Goal: Information Seeking & Learning: Learn about a topic

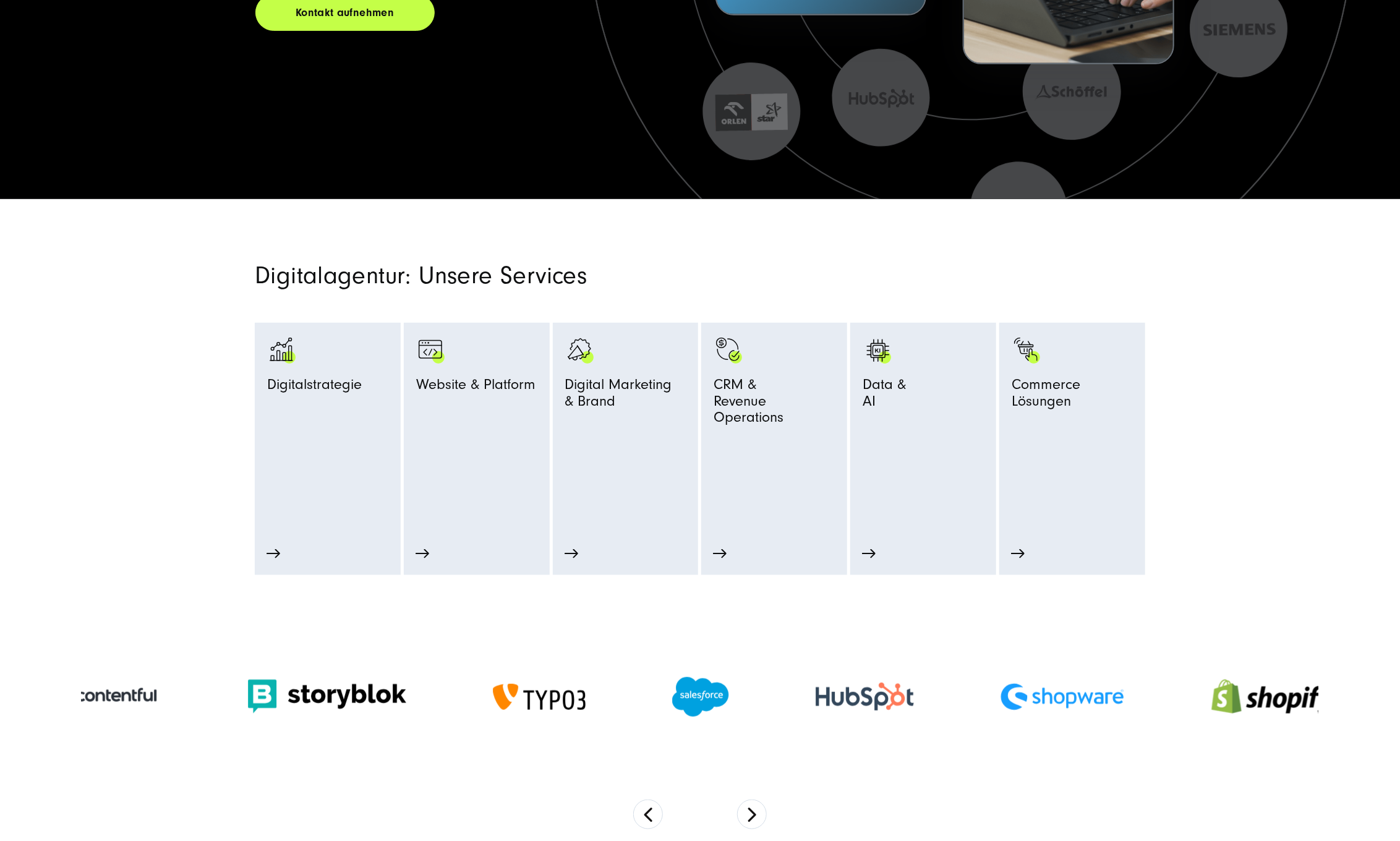
scroll to position [458, 0]
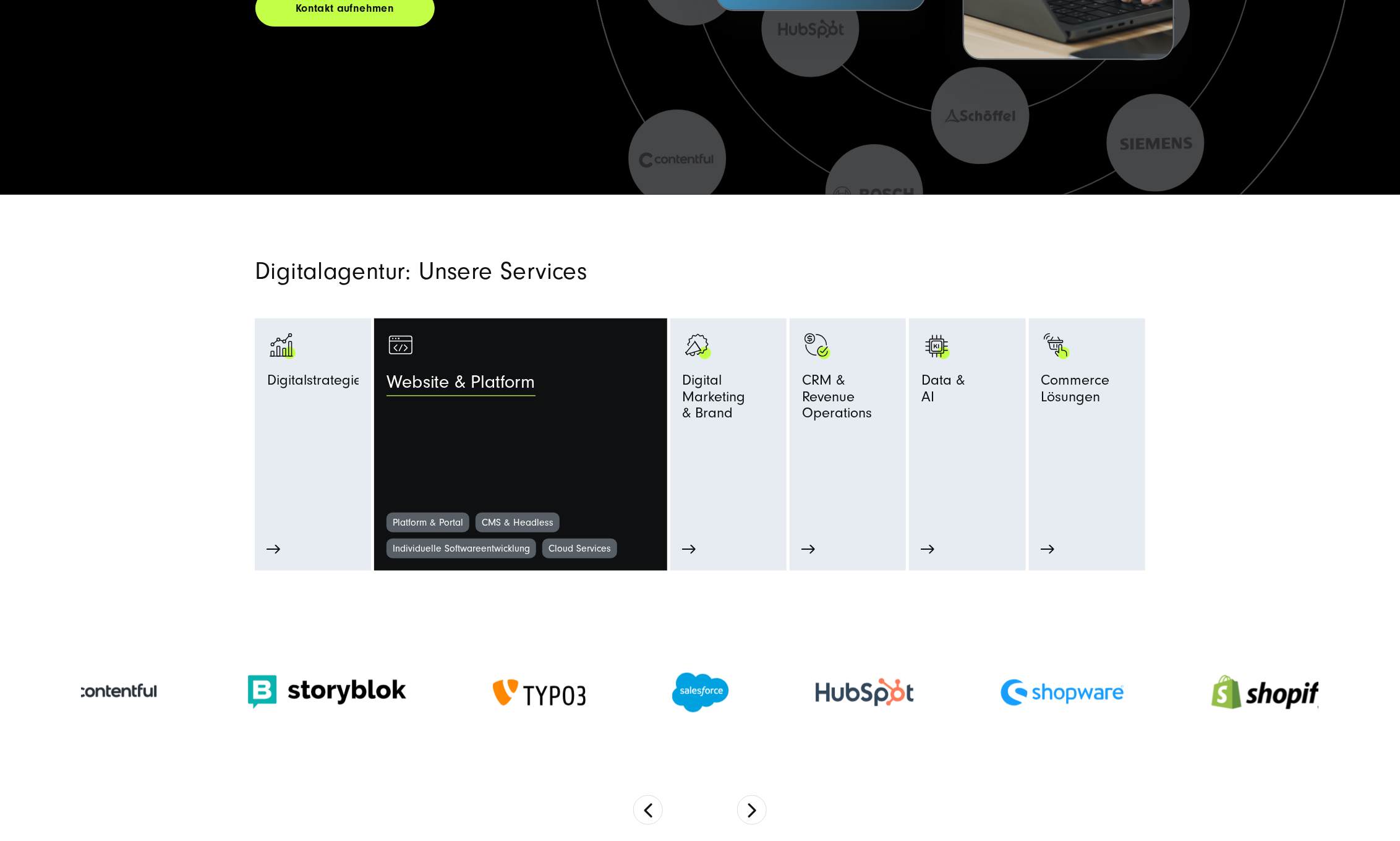
click at [583, 457] on link "Website & Platform" at bounding box center [520, 421] width 268 height 182
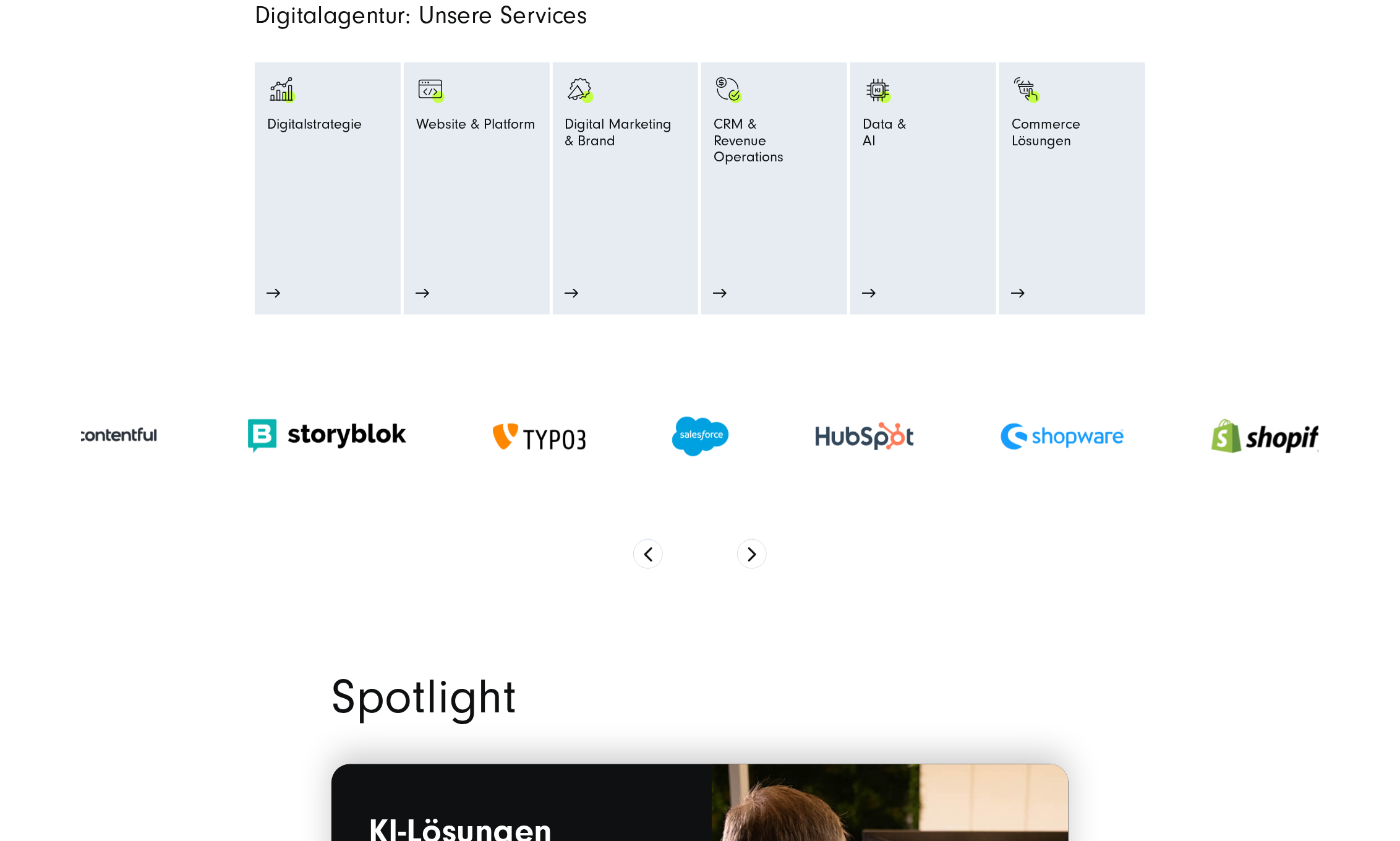
scroll to position [715, 0]
click at [754, 551] on button "Next" at bounding box center [752, 553] width 29 height 29
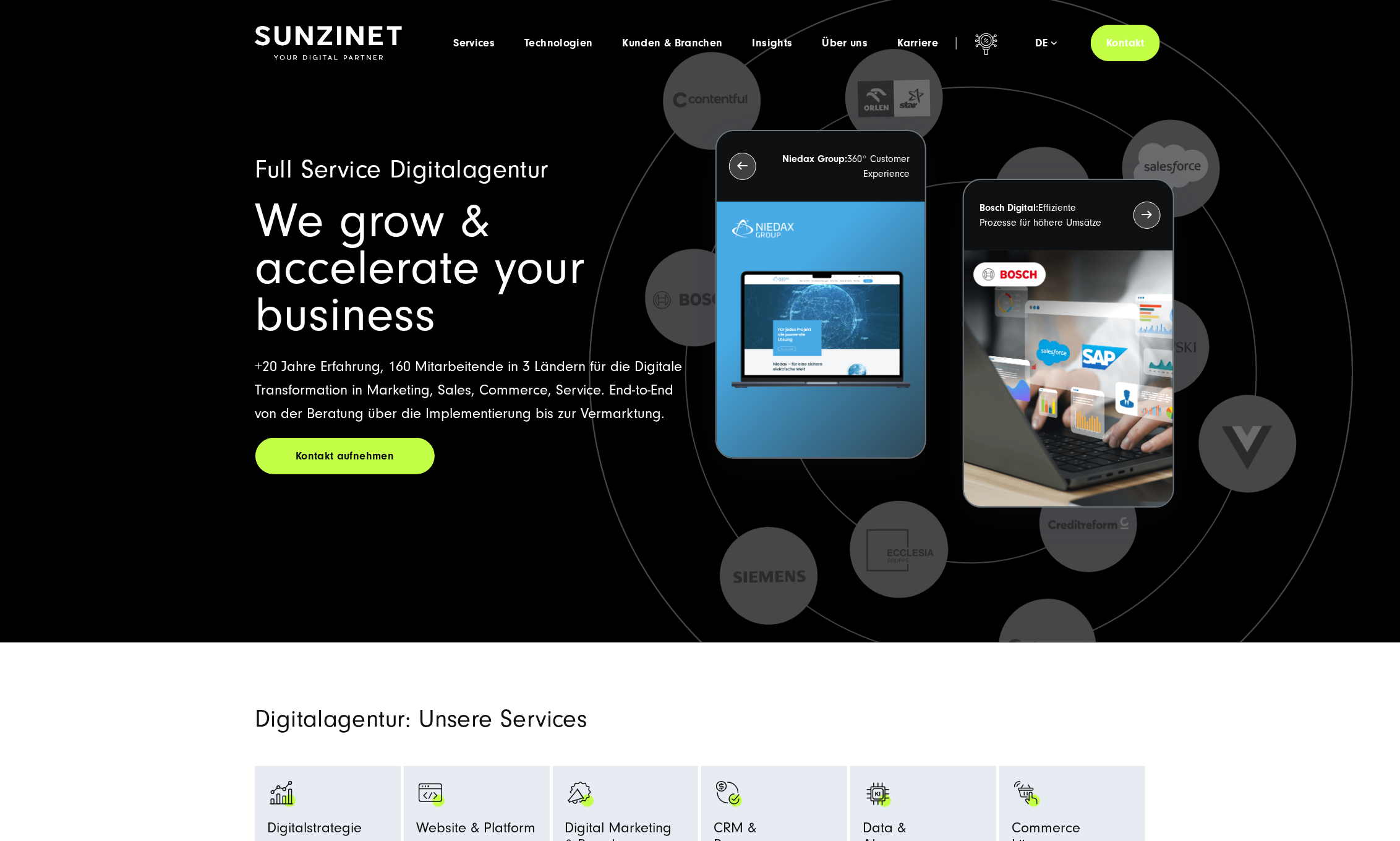
scroll to position [0, 0]
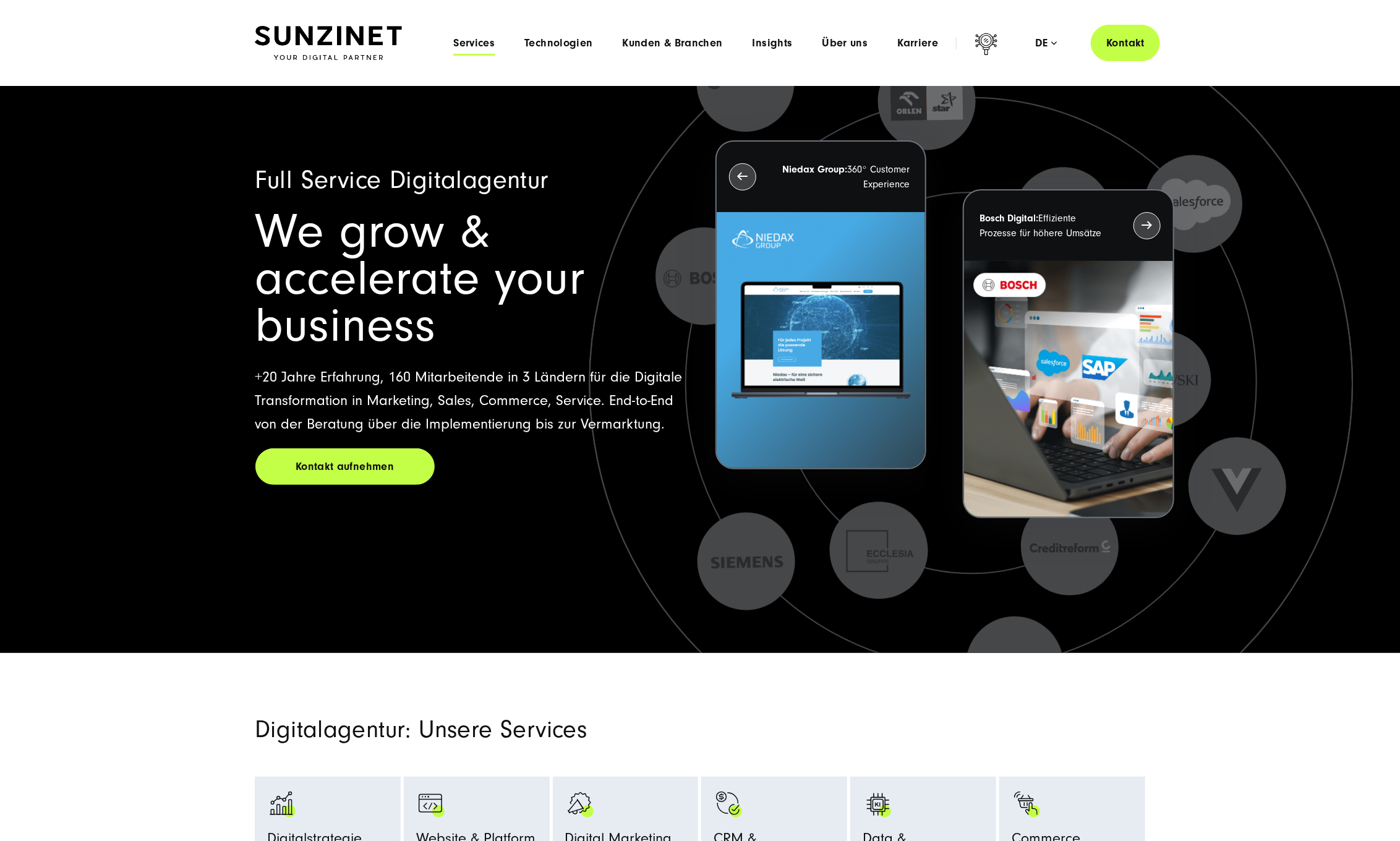
click at [481, 41] on span "Services" at bounding box center [473, 43] width 41 height 13
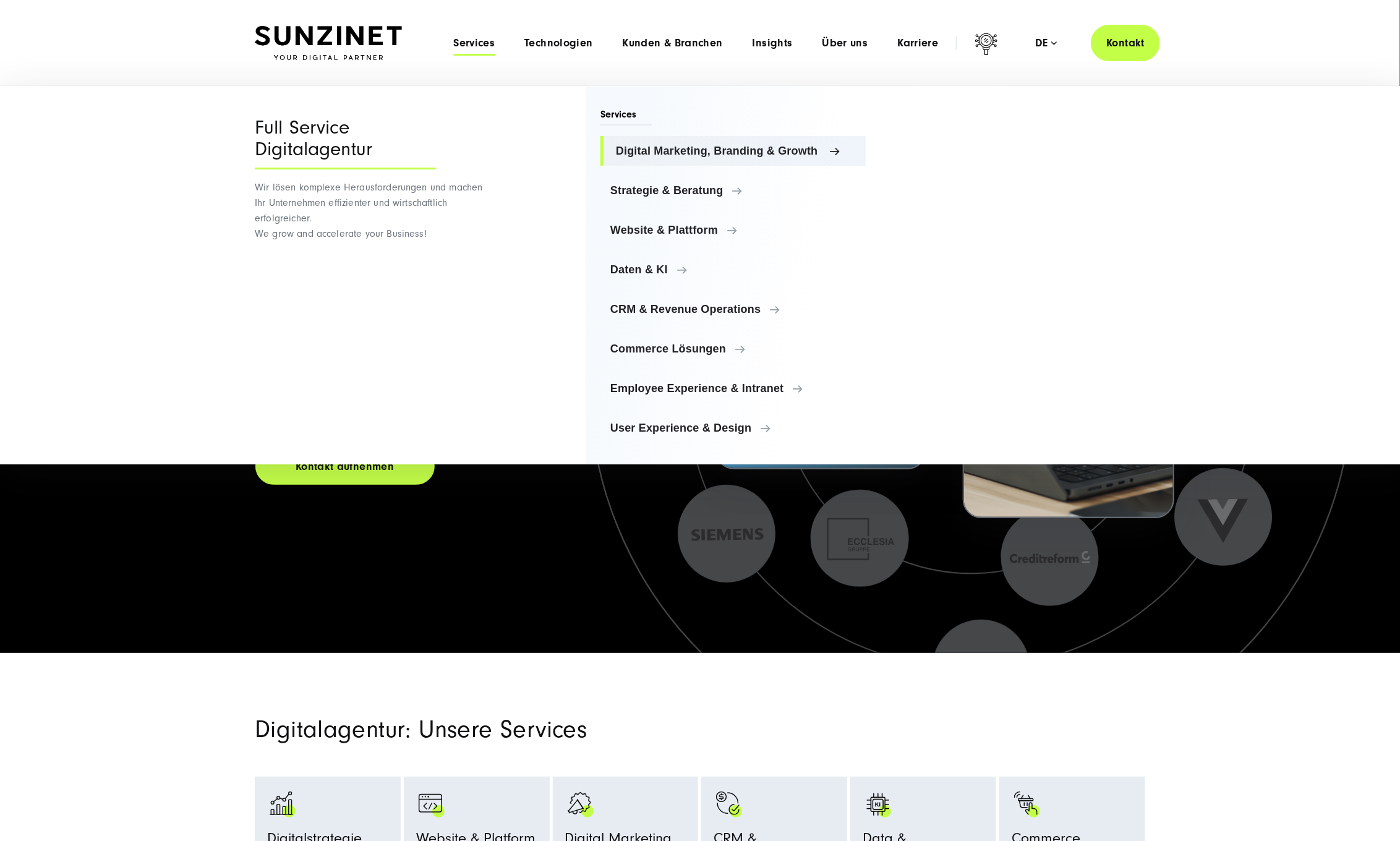
click at [668, 152] on span "Digital Marketing, Branding & Growth" at bounding box center [736, 151] width 240 height 13
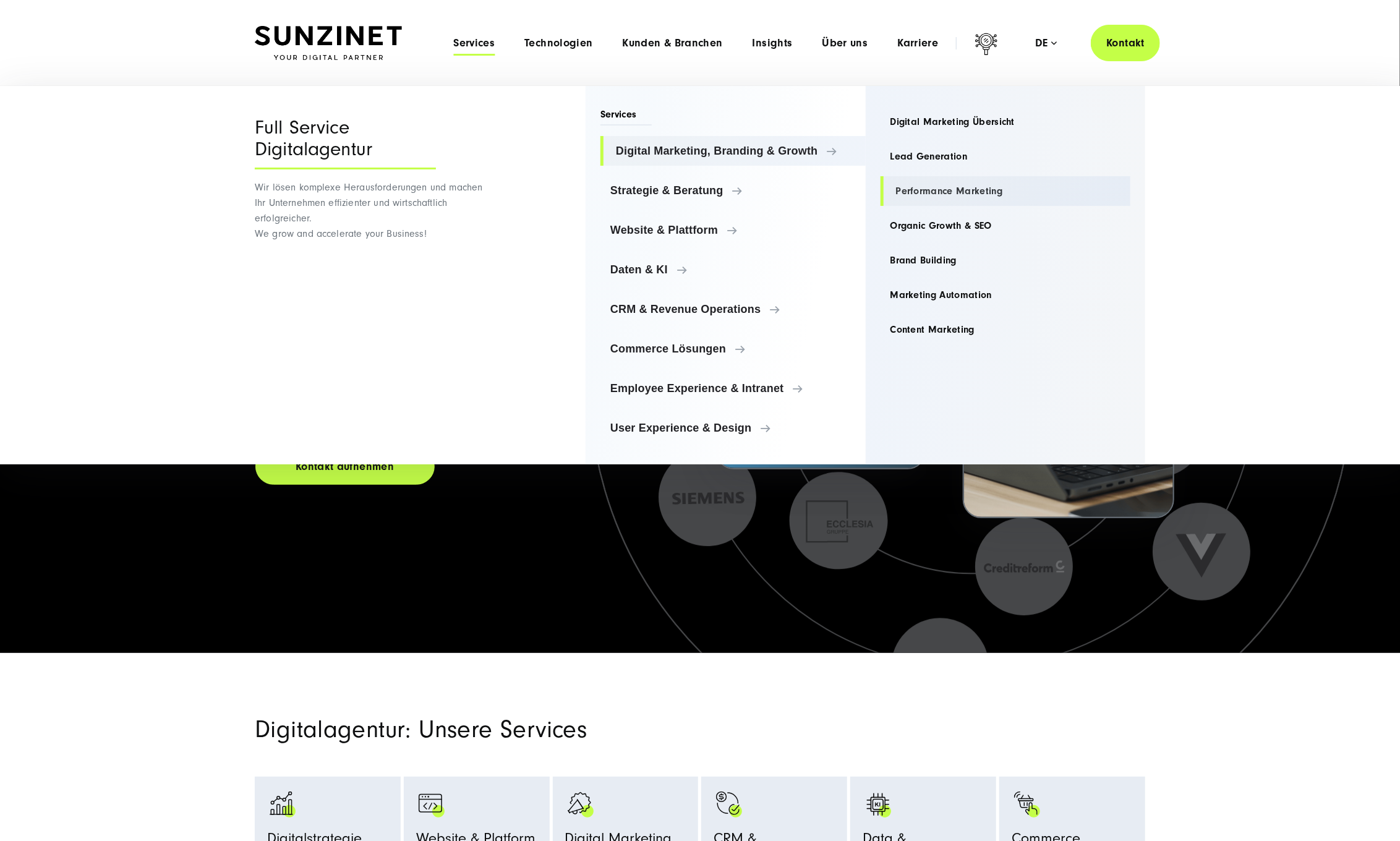
click at [930, 195] on link "Performance Marketing" at bounding box center [1005, 190] width 251 height 29
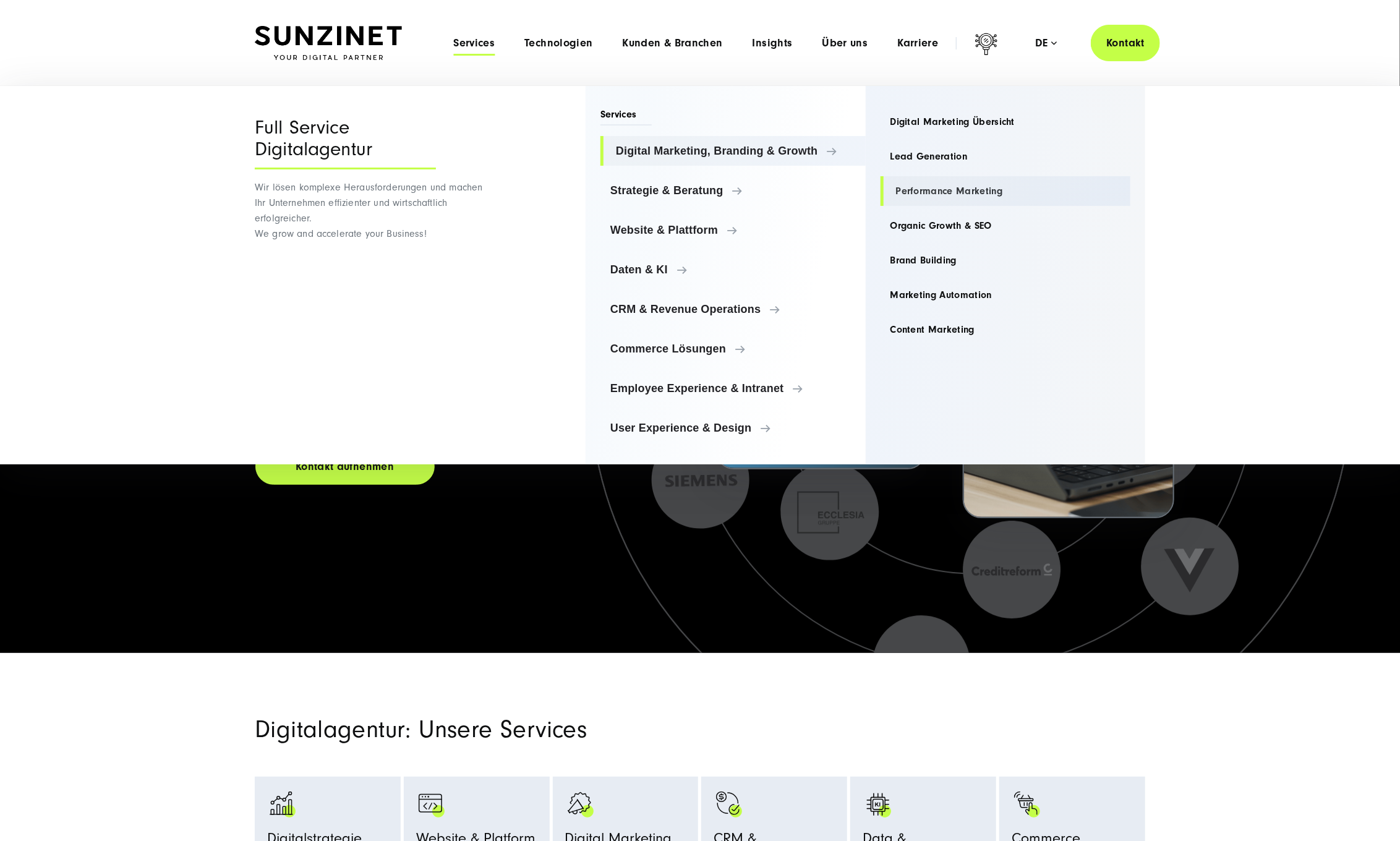
click at [930, 195] on link "Performance Marketing" at bounding box center [1005, 190] width 251 height 29
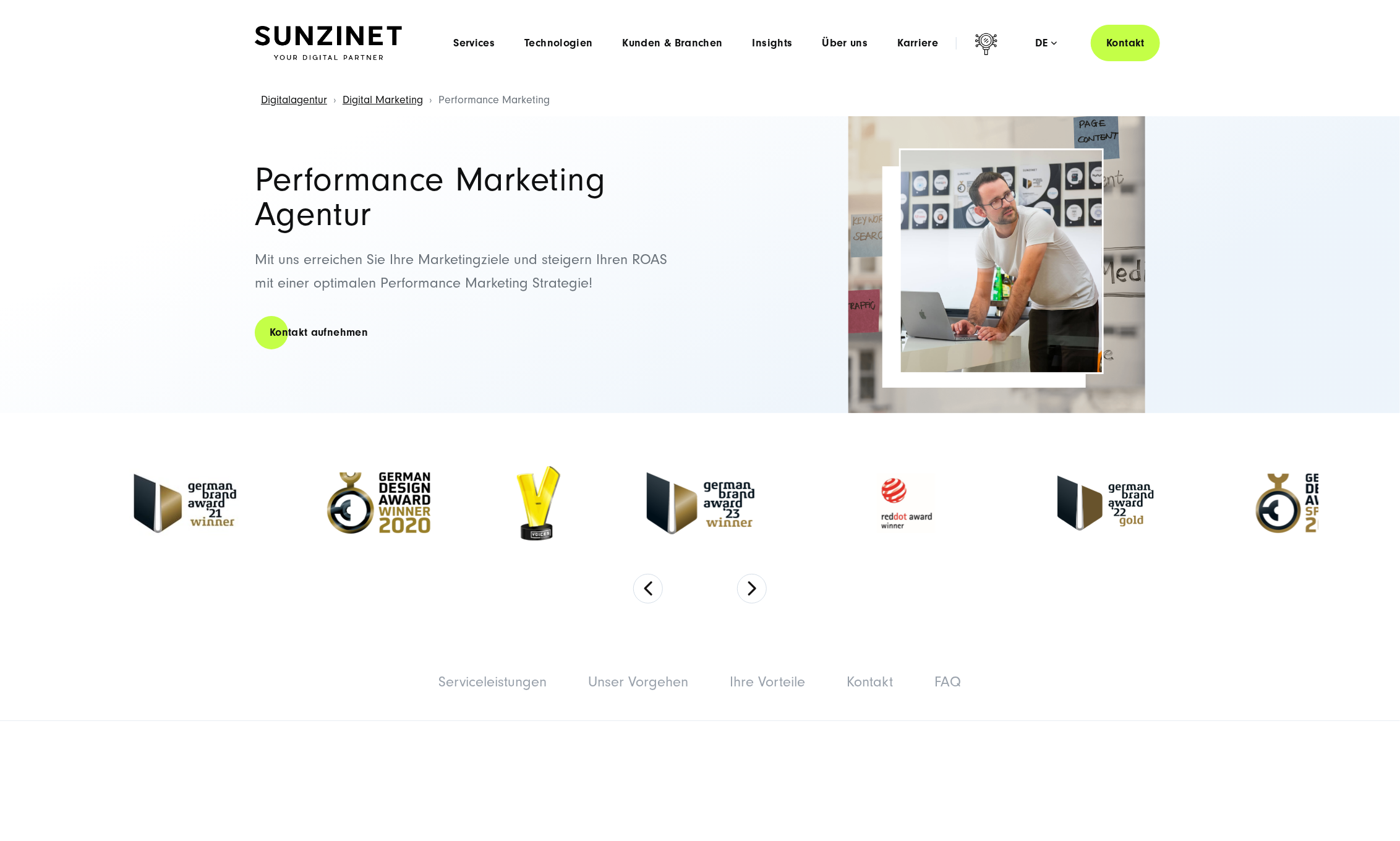
click at [311, 34] on img at bounding box center [328, 43] width 147 height 34
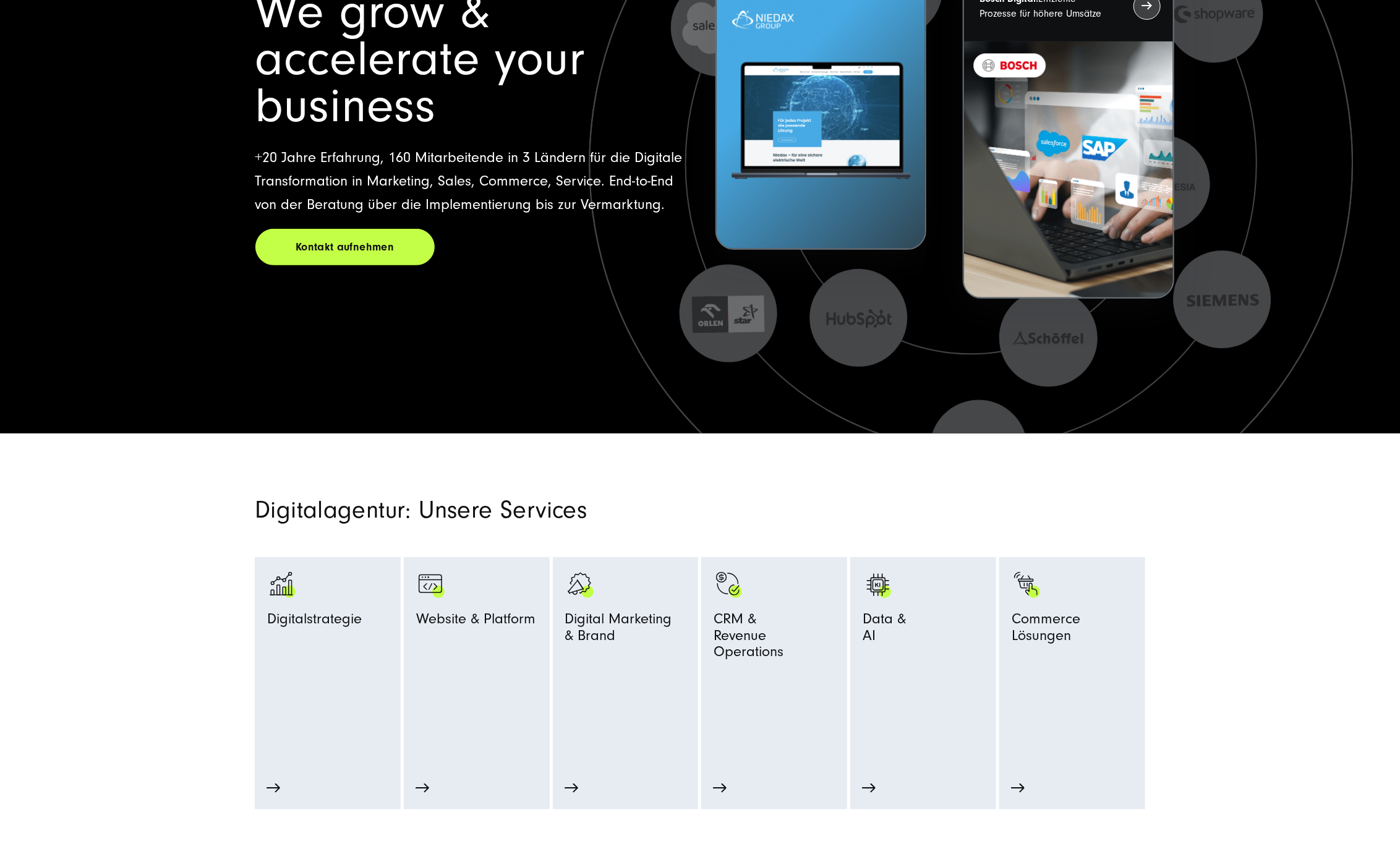
scroll to position [220, 0]
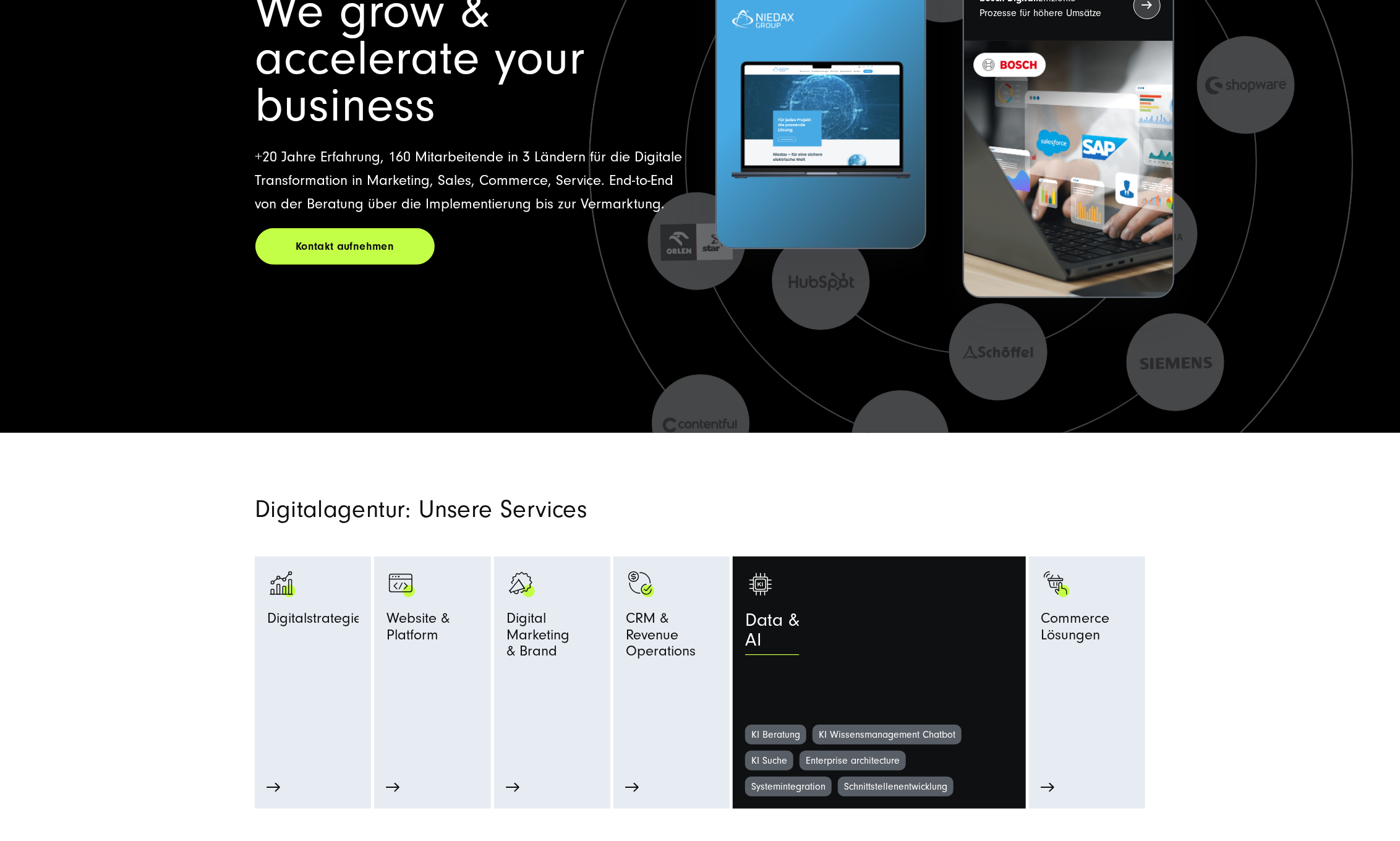
click at [916, 674] on link "Data & AI" at bounding box center [879, 647] width 268 height 156
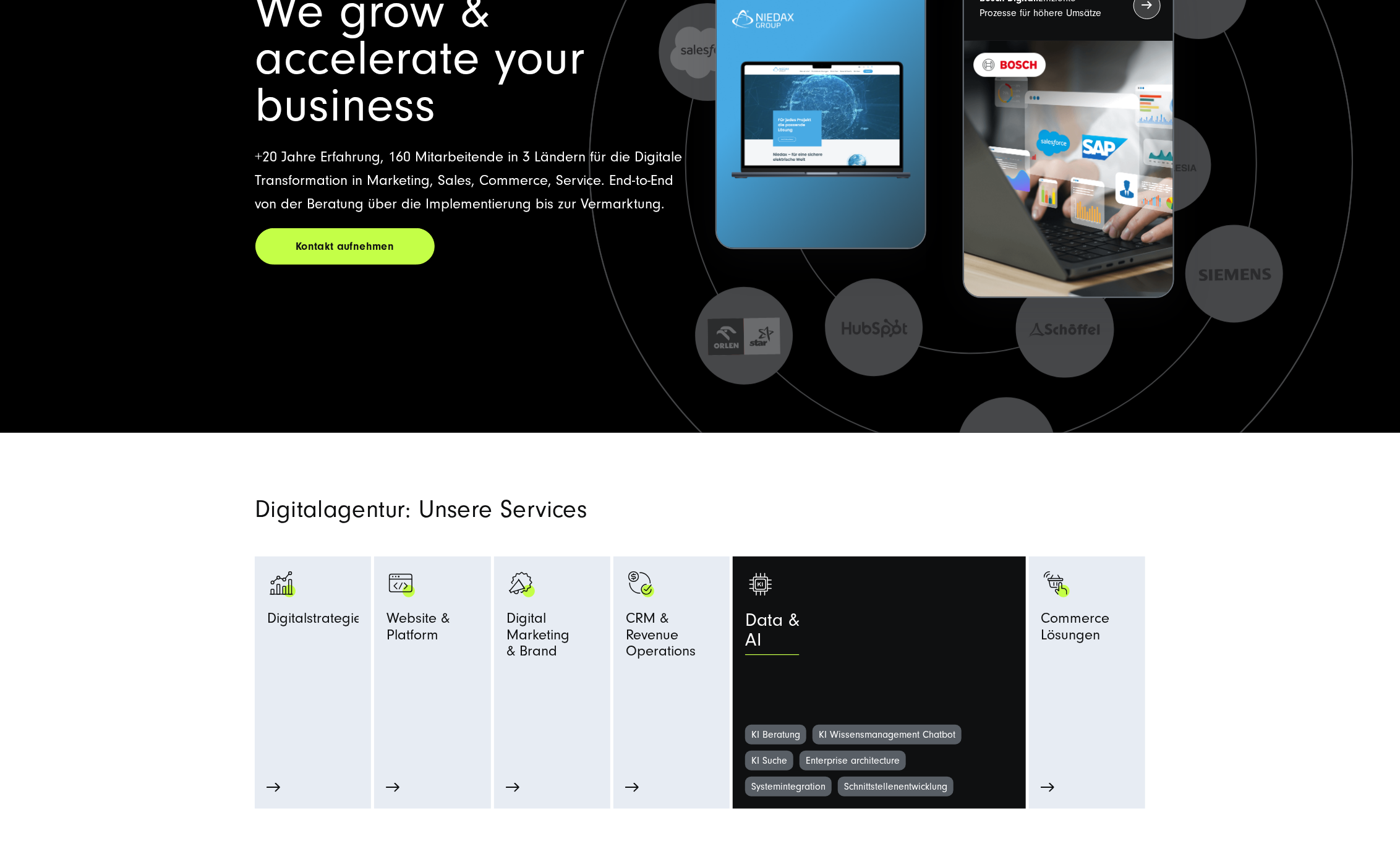
click at [899, 638] on div "Data & AI" at bounding box center [912, 633] width 334 height 48
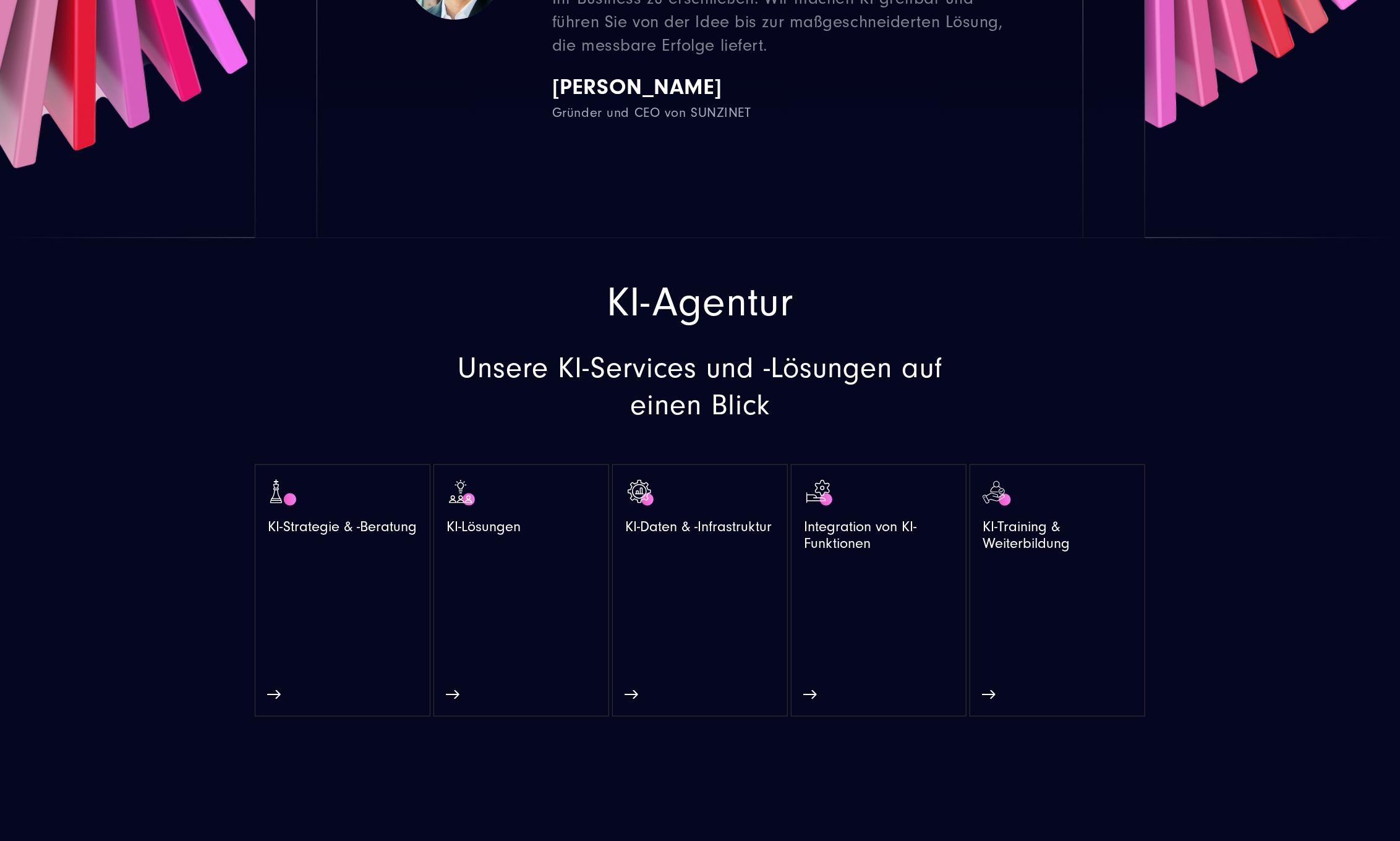
scroll to position [790, 0]
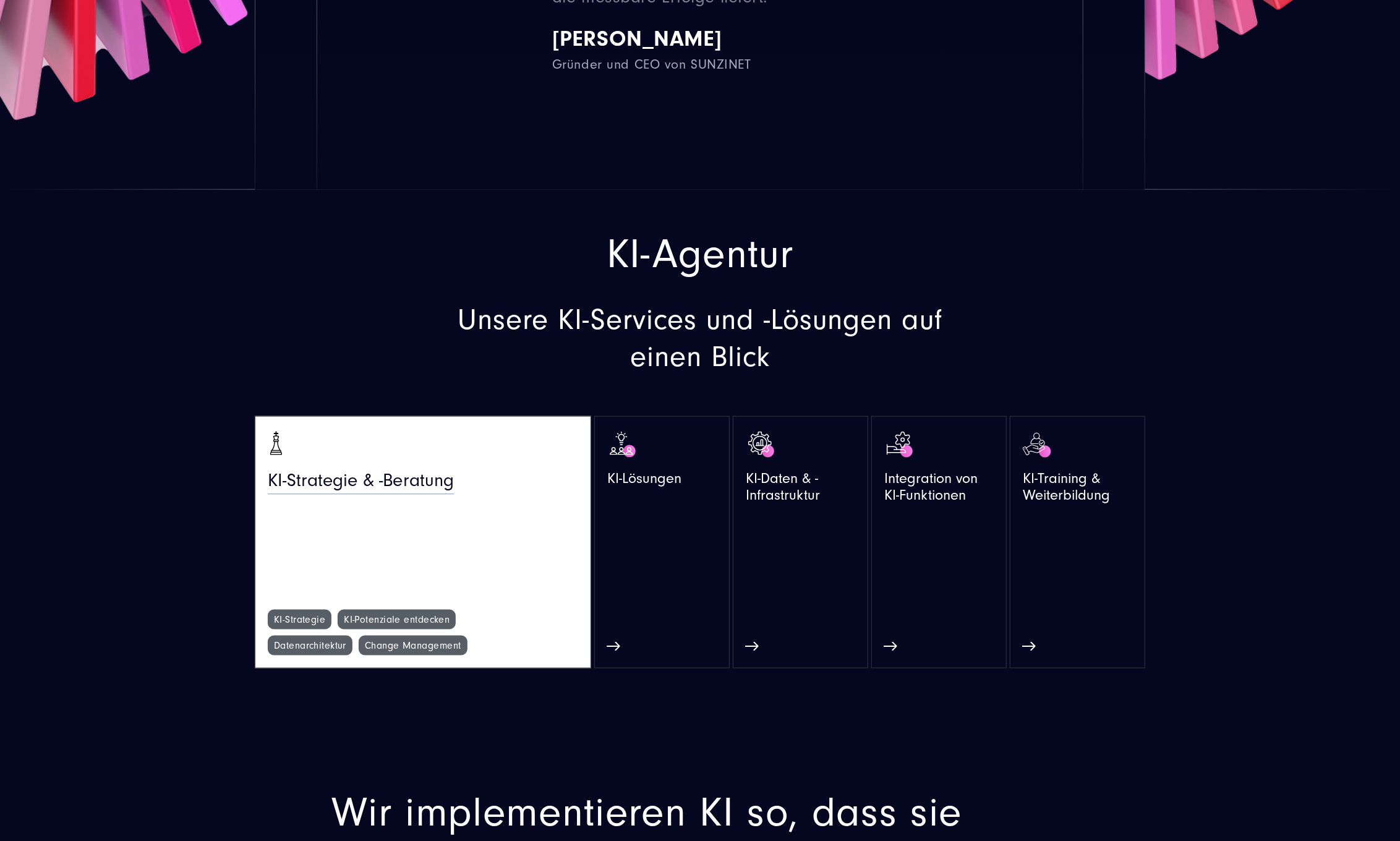
click at [331, 534] on link "KI-Strategie & -Beratung" at bounding box center [423, 519] width 310 height 180
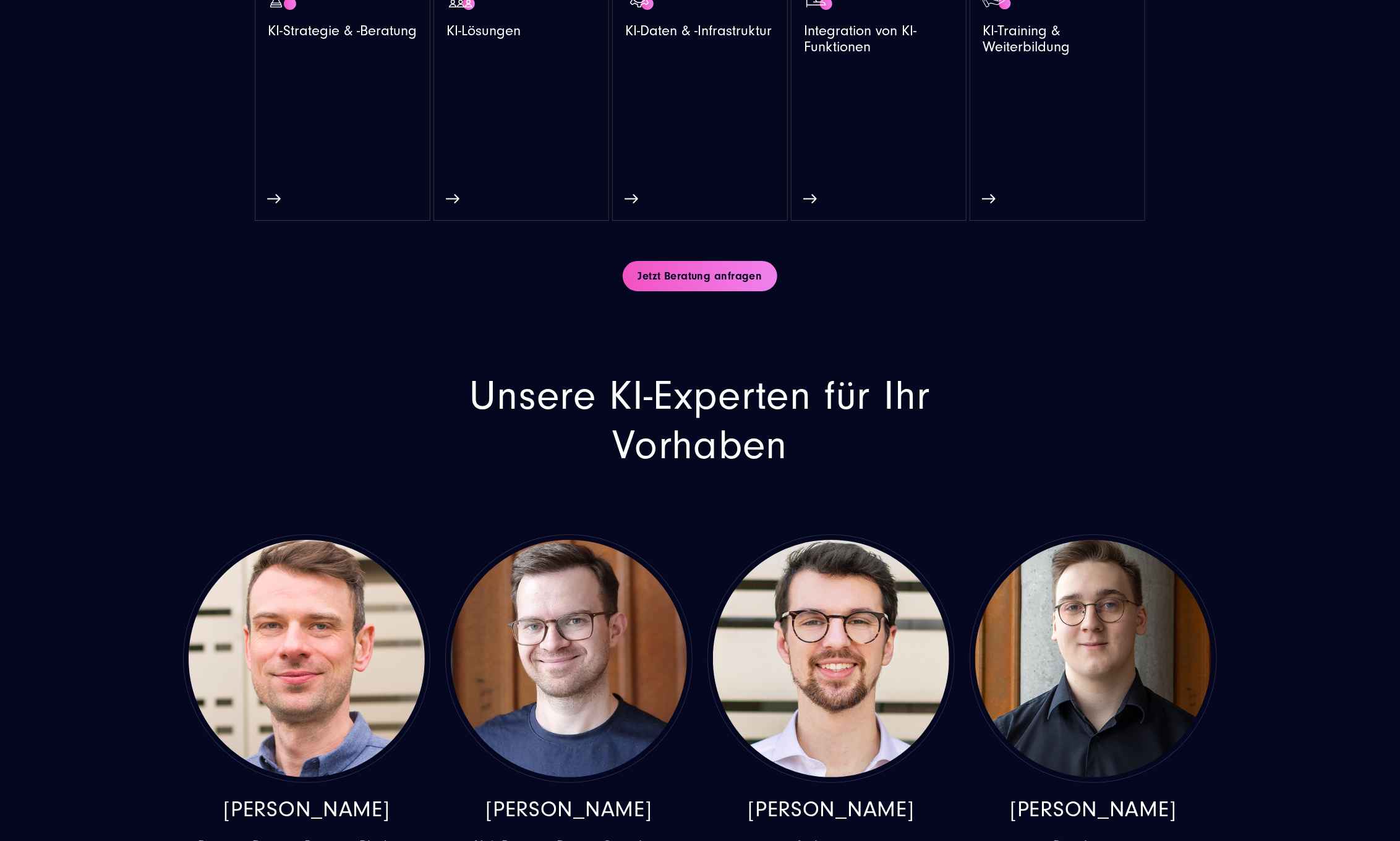
scroll to position [3177, 0]
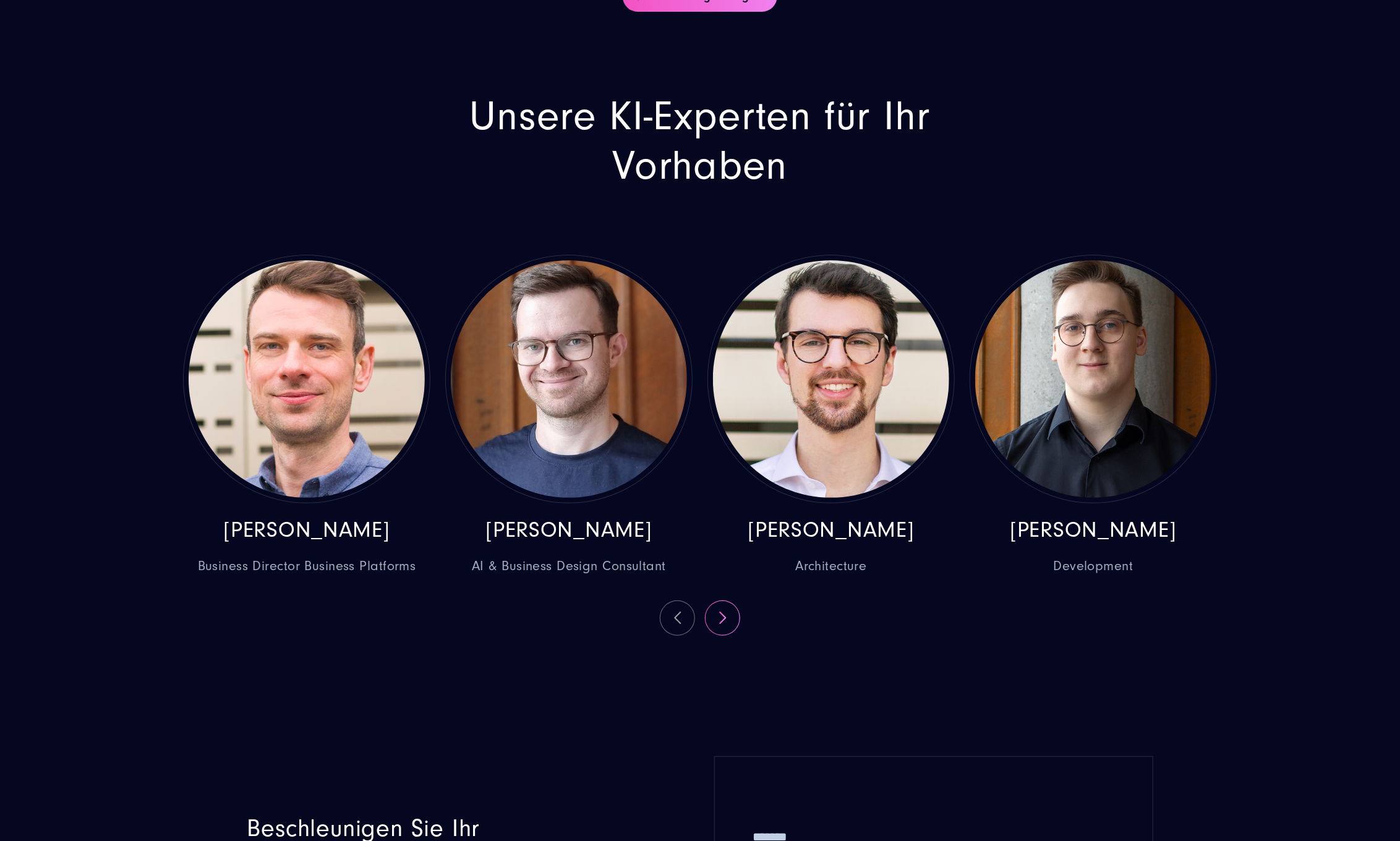
click at [718, 635] on button at bounding box center [722, 617] width 34 height 34
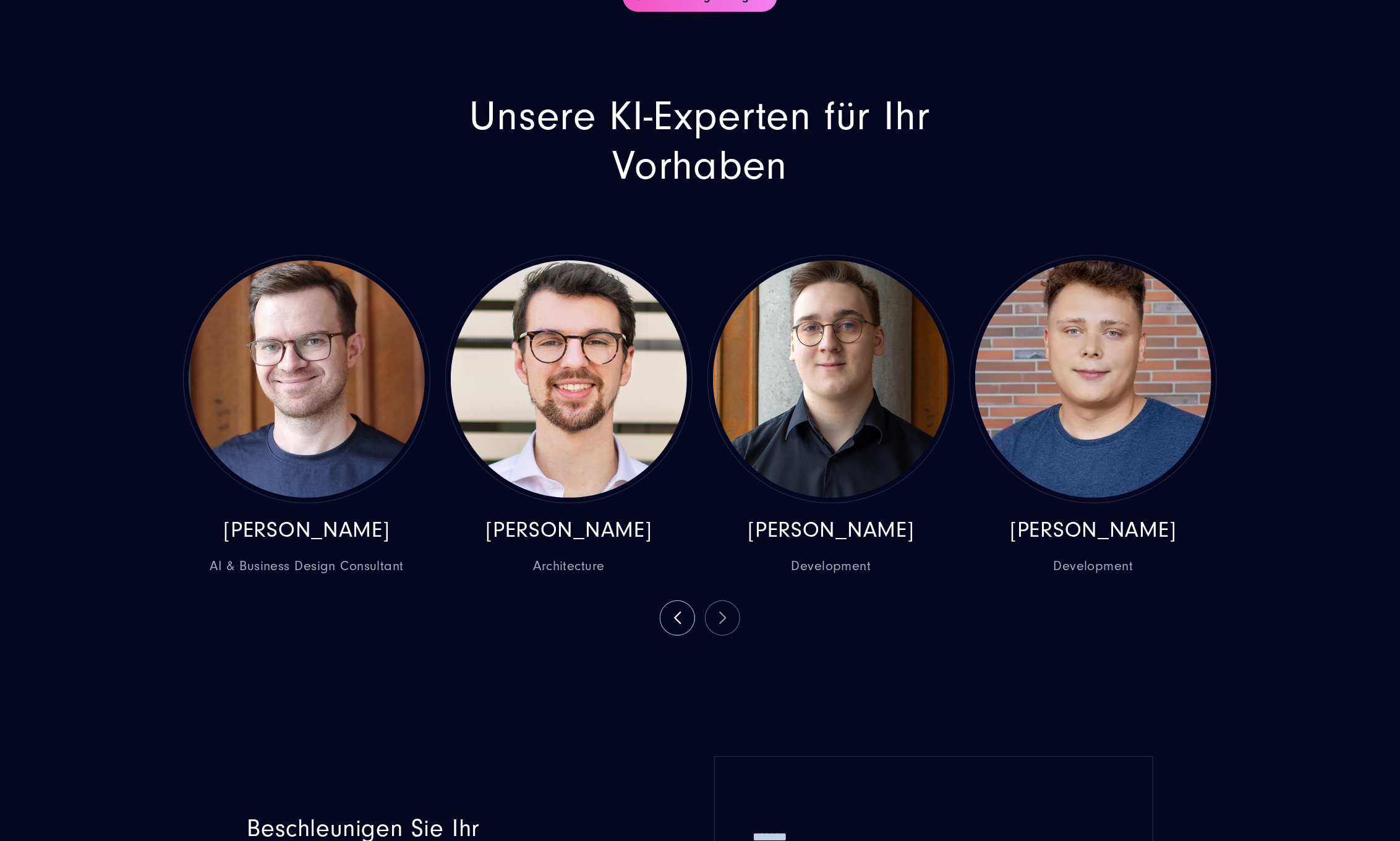
click at [718, 636] on div "Marcel Epler Business Director Business Platforms Tomasz Gabryś AI & Business D…" at bounding box center [700, 445] width 1049 height 381
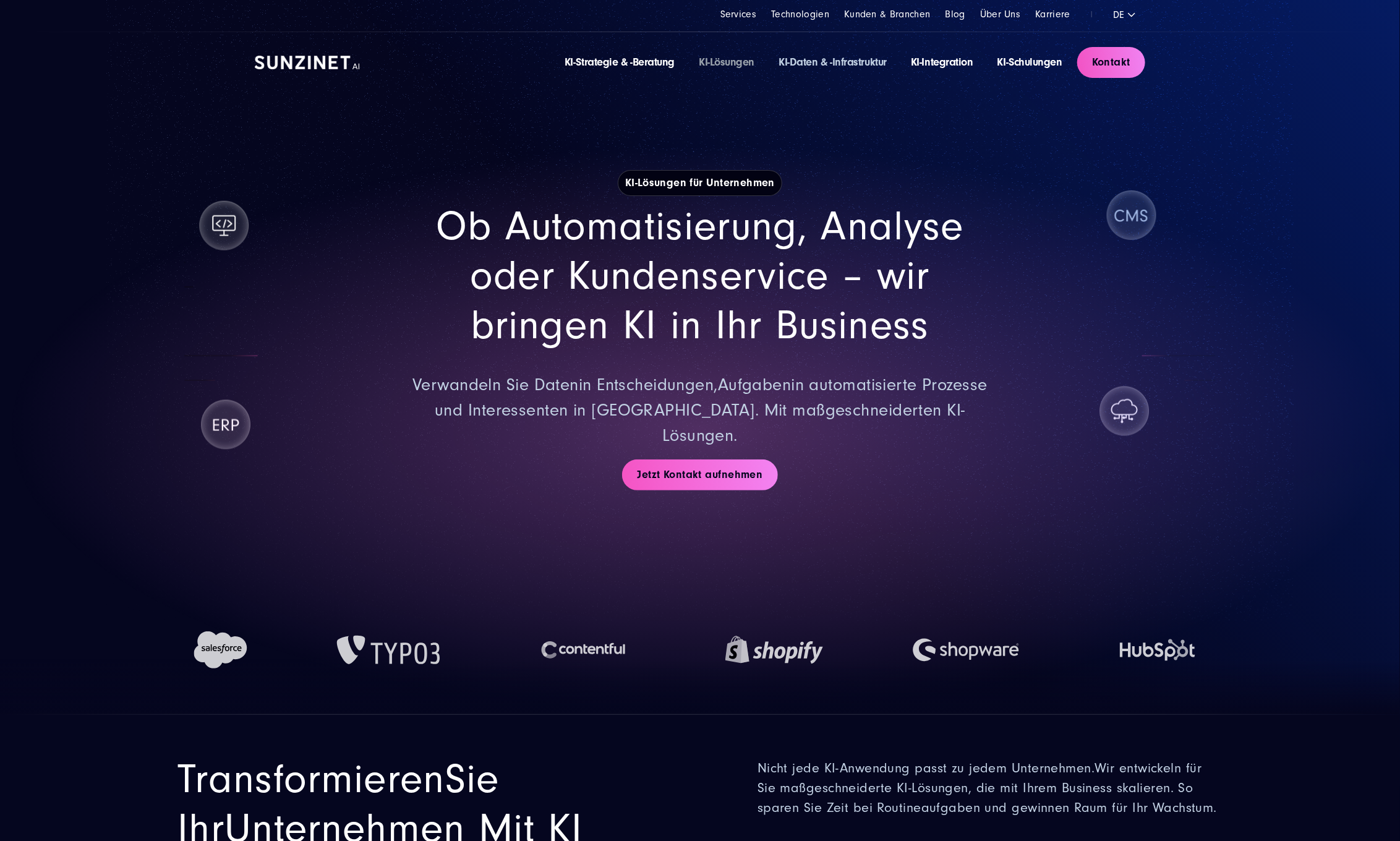
click at [823, 63] on link "KI-Daten & -Infrastruktur" at bounding box center [832, 61] width 108 height 13
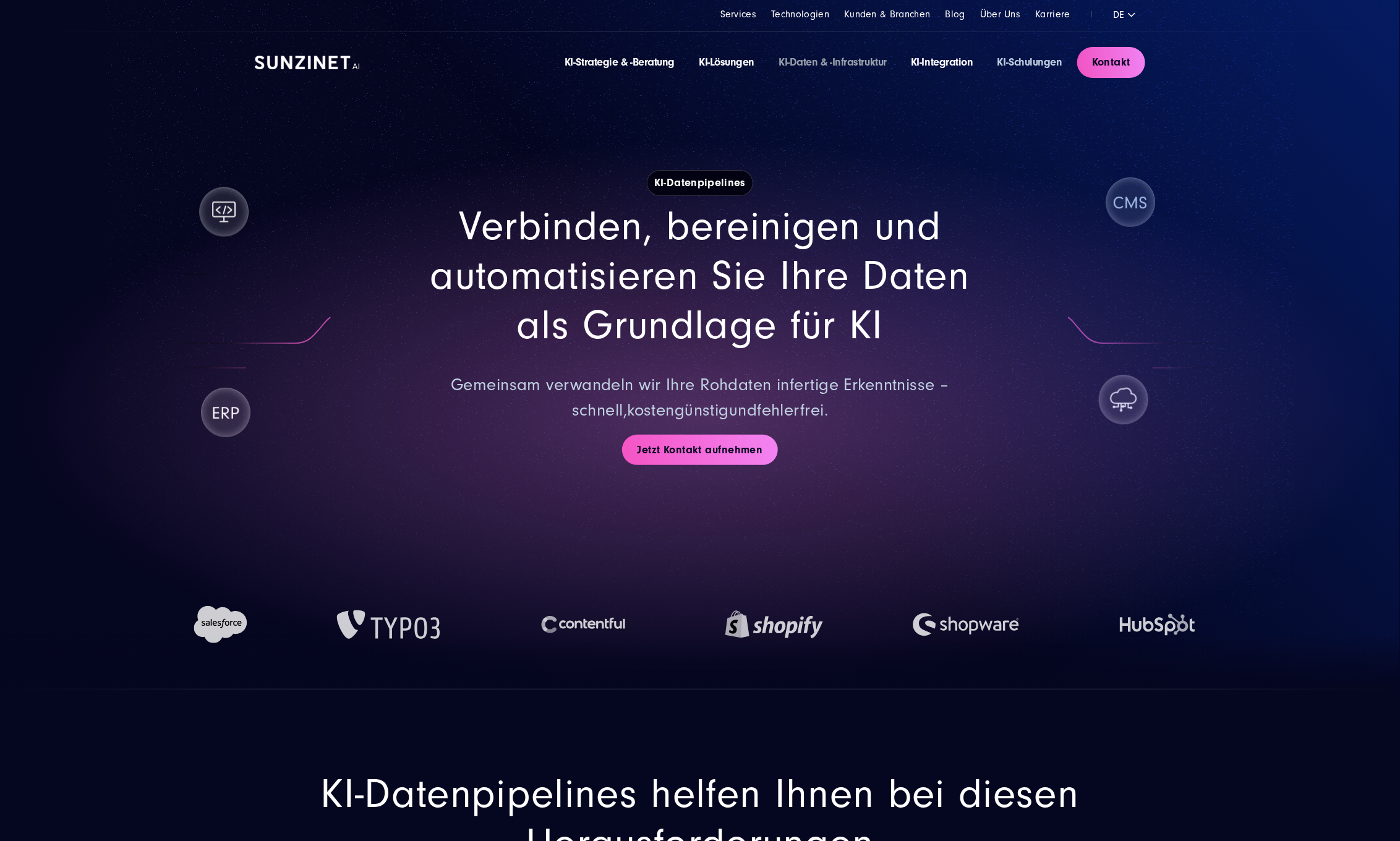
click at [1030, 63] on link "KI-Schulungen" at bounding box center [1029, 61] width 65 height 13
click at [827, 66] on link "KI-Daten & -Infrastruktur" at bounding box center [832, 61] width 108 height 13
click at [728, 62] on link "KI-Lösungen" at bounding box center [726, 61] width 55 height 13
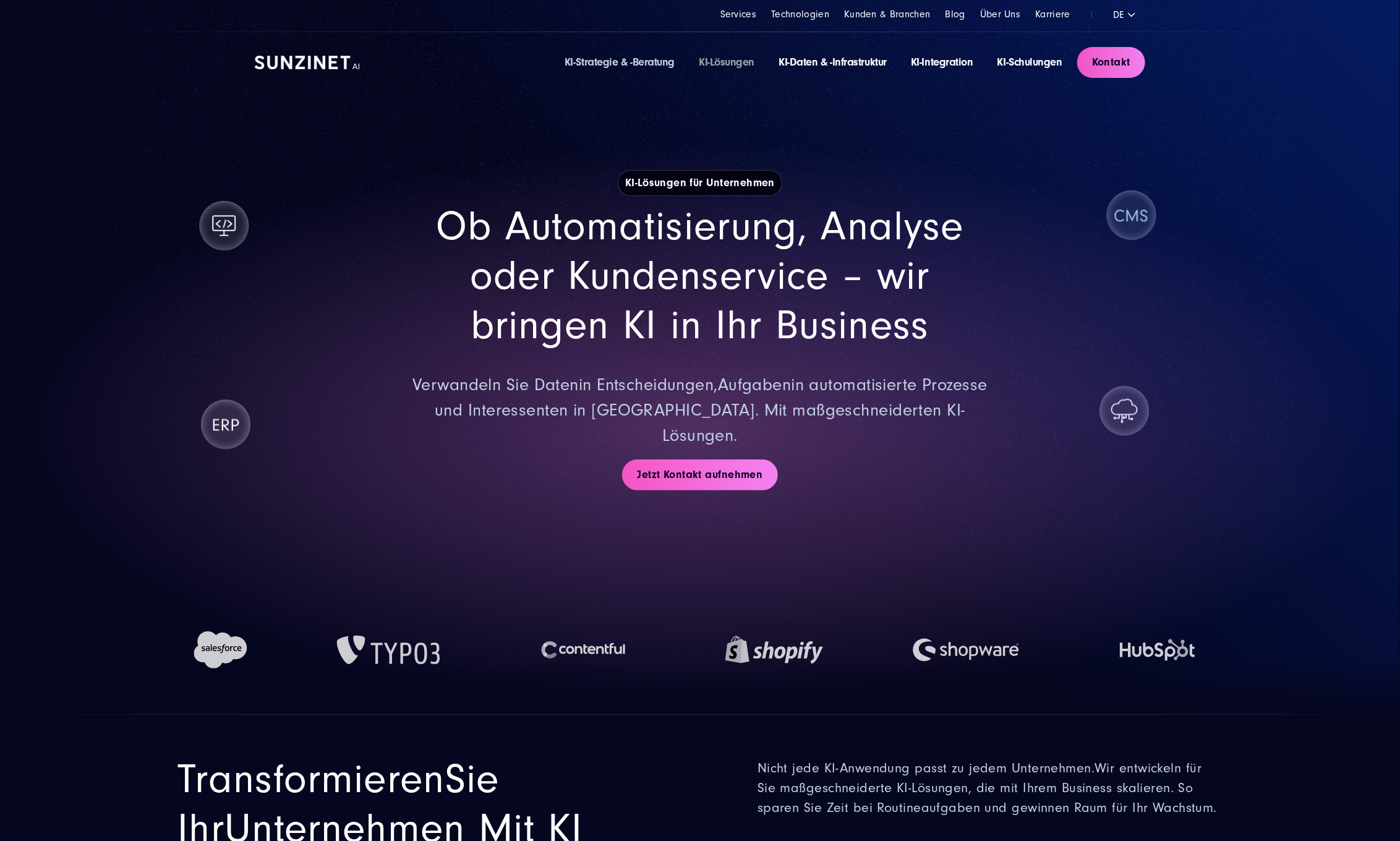
click at [611, 59] on link "KI-Strategie & -Beratung" at bounding box center [619, 61] width 110 height 13
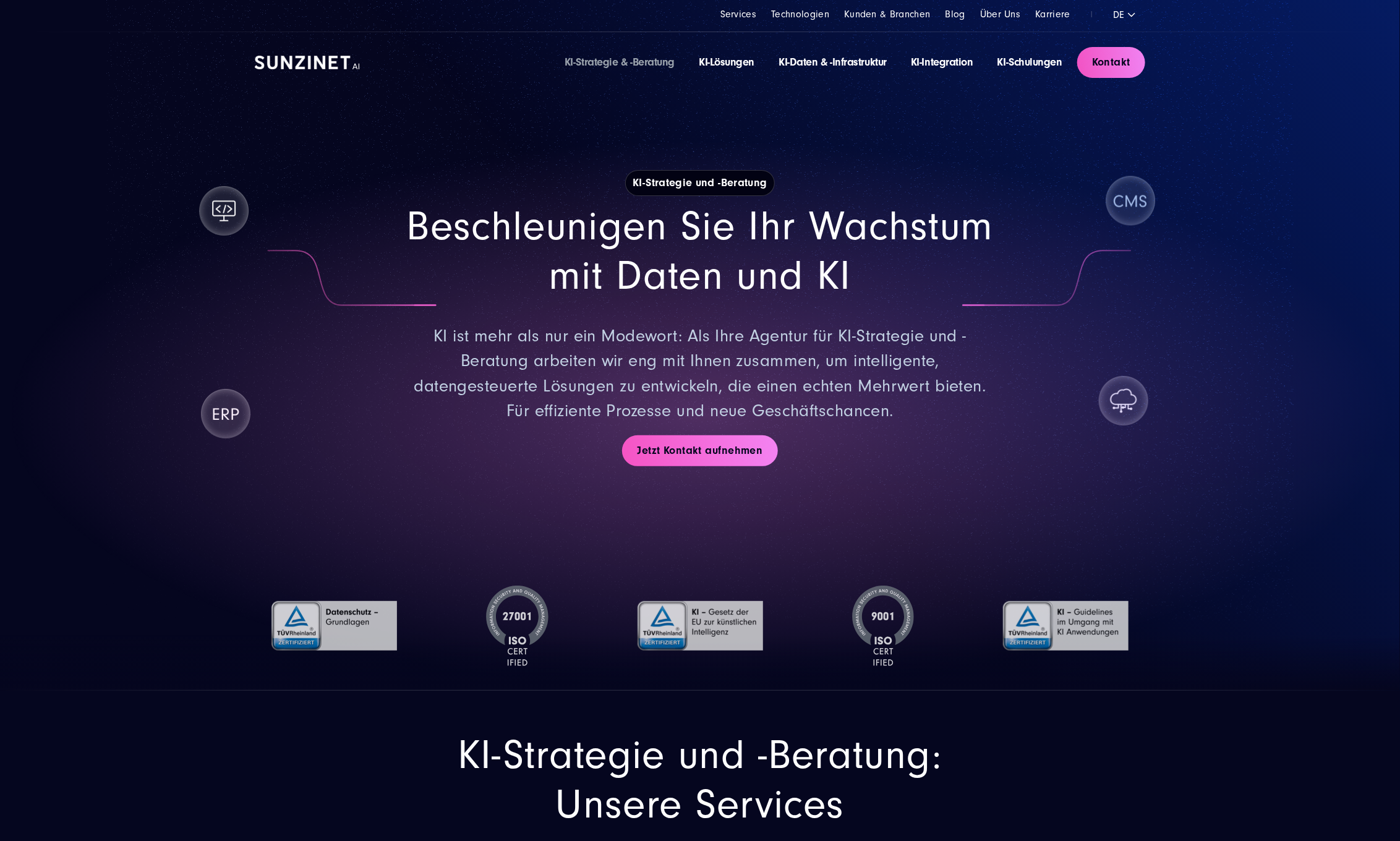
click at [295, 64] on img at bounding box center [307, 62] width 105 height 13
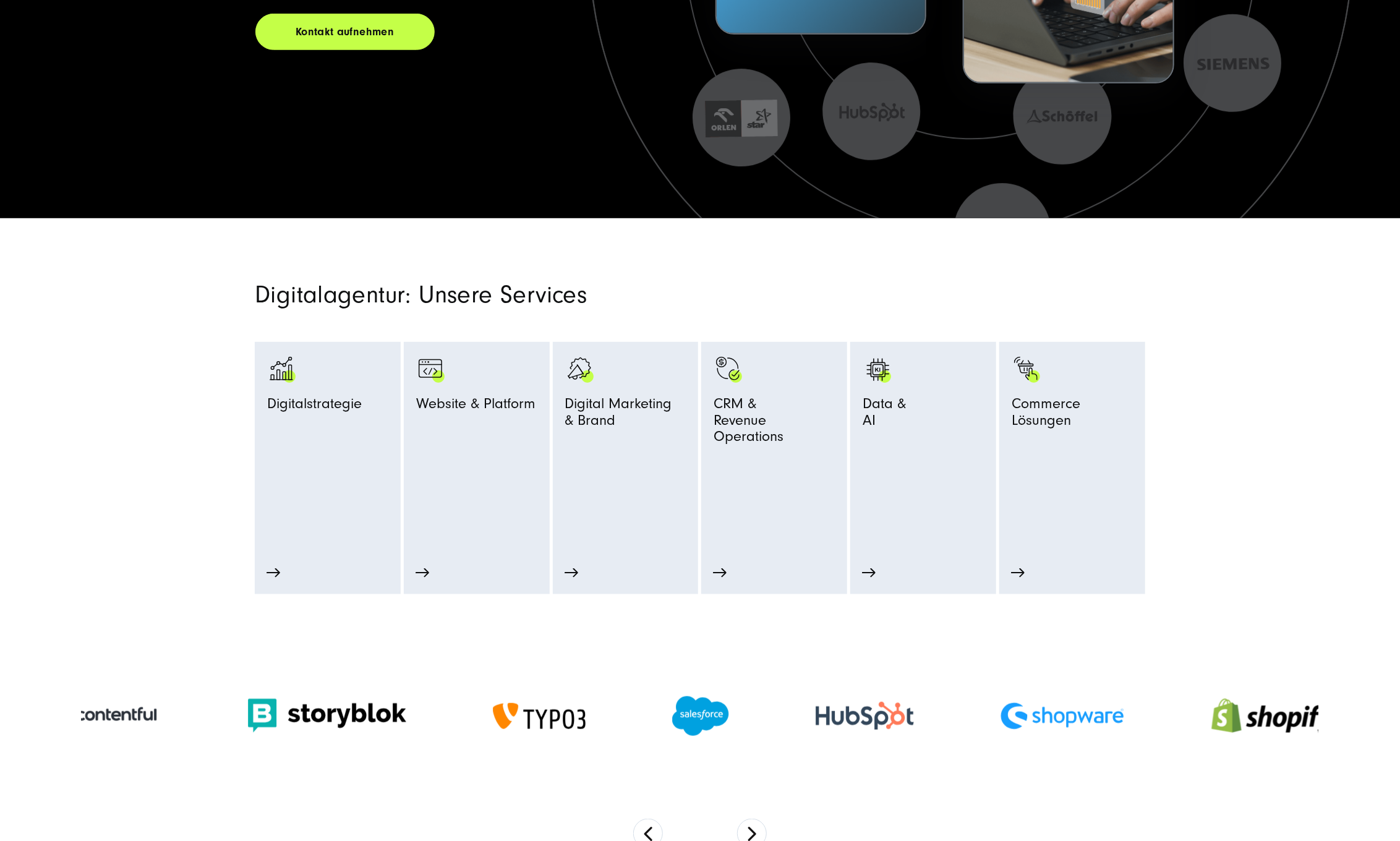
scroll to position [436, 0]
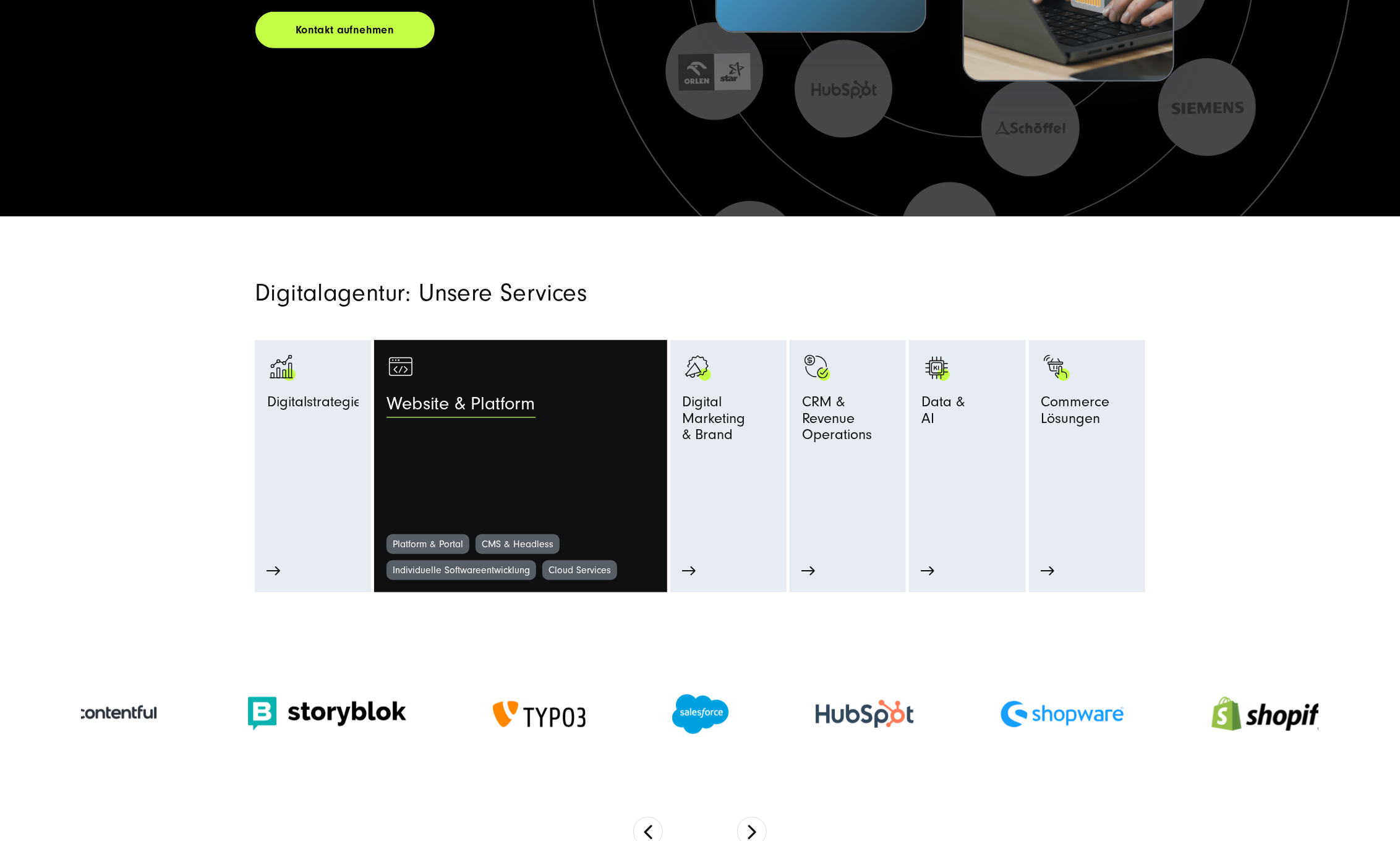
click at [419, 492] on link "Website & Platform" at bounding box center [520, 443] width 268 height 182
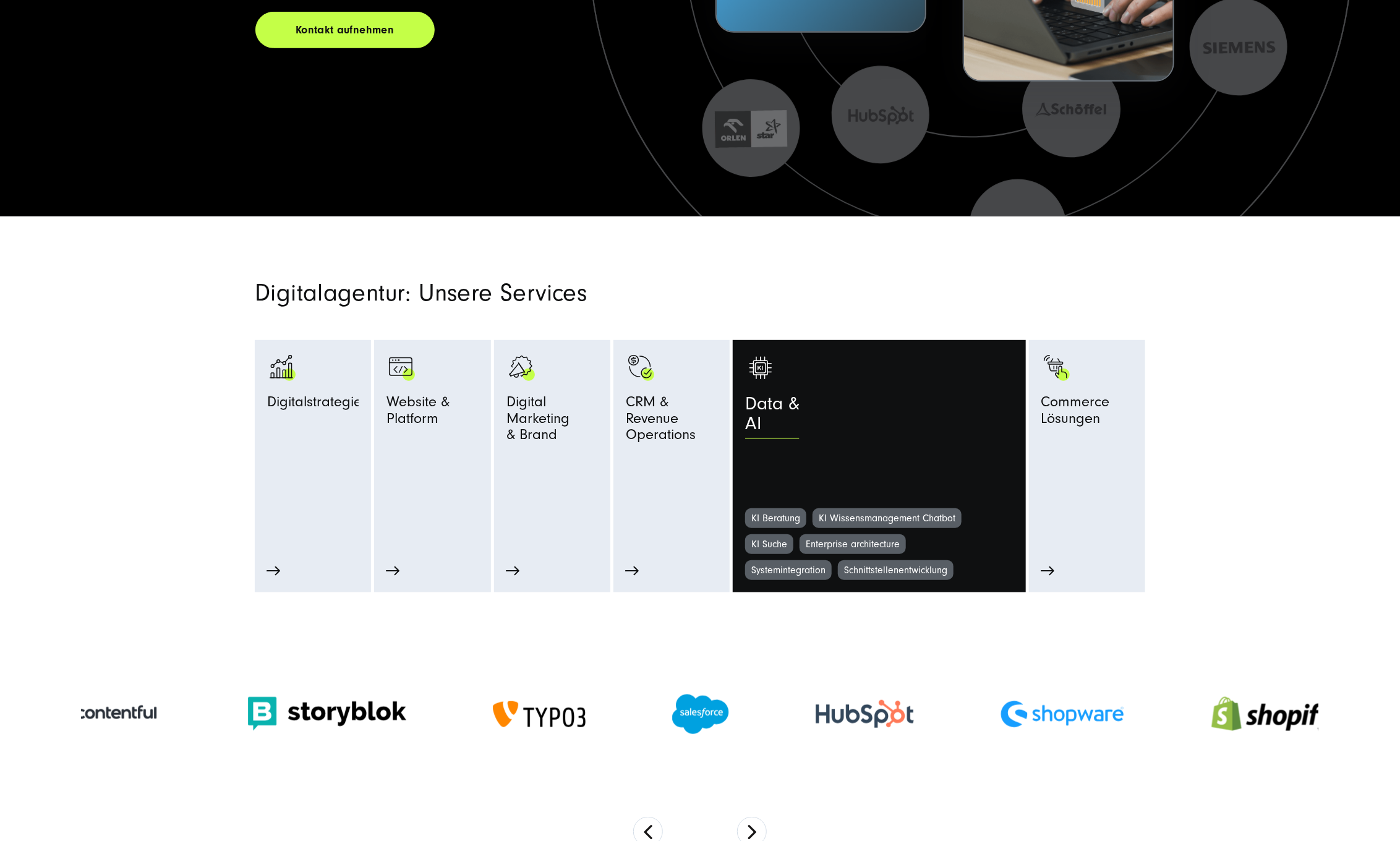
click at [904, 433] on div "Data & AI" at bounding box center [912, 417] width 334 height 48
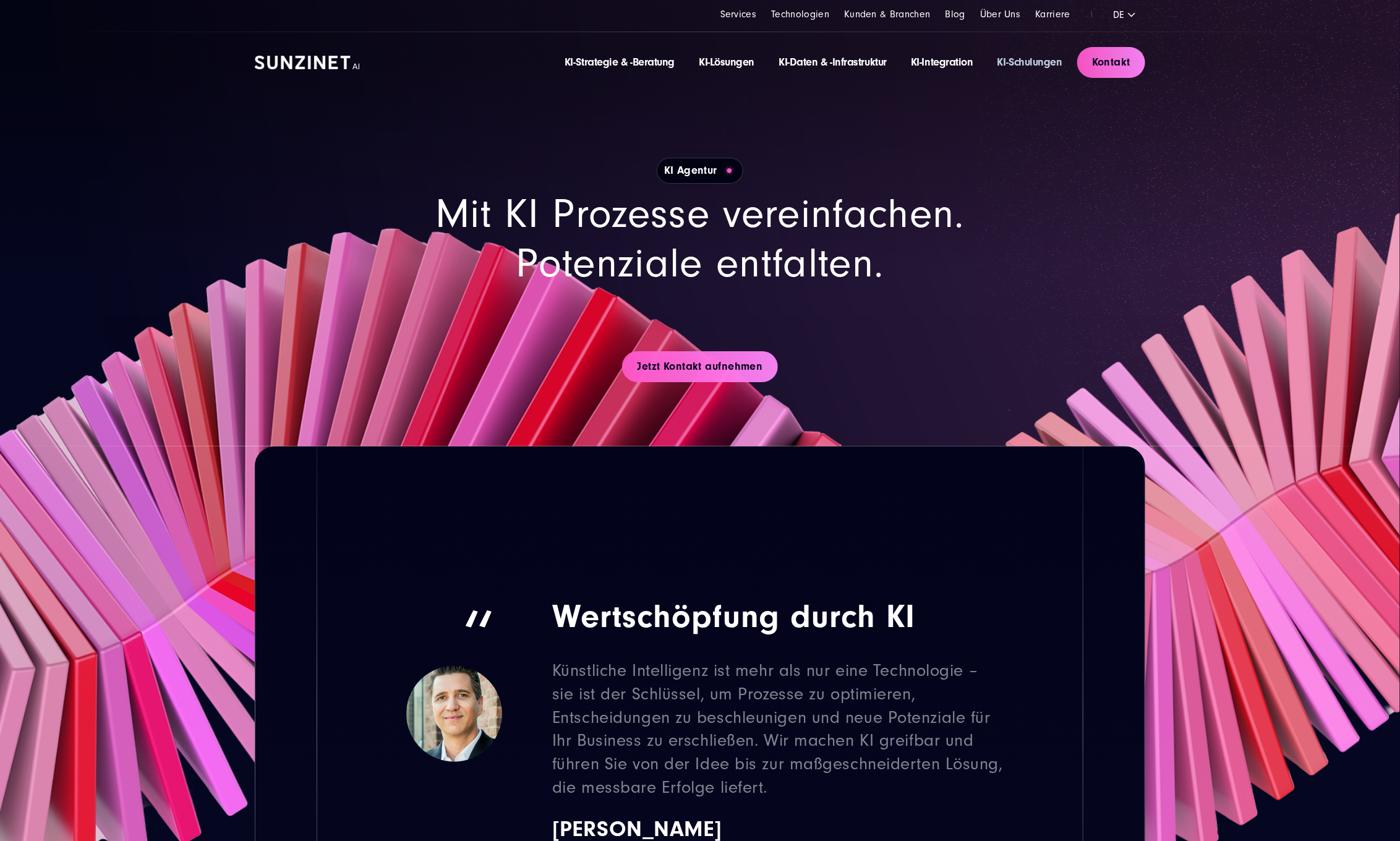
click at [1035, 60] on link "KI-Schulungen" at bounding box center [1029, 61] width 65 height 13
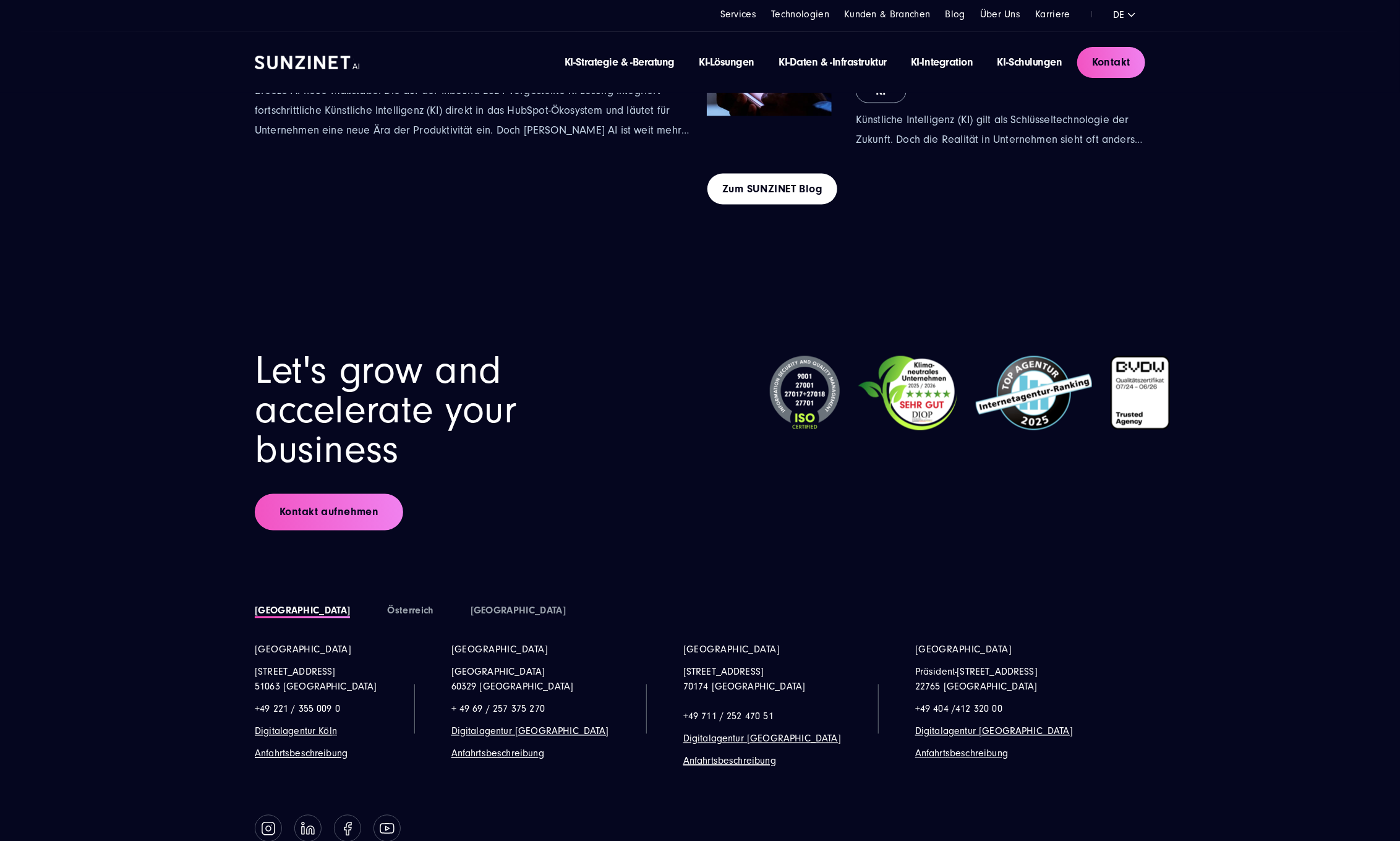
scroll to position [7618, 0]
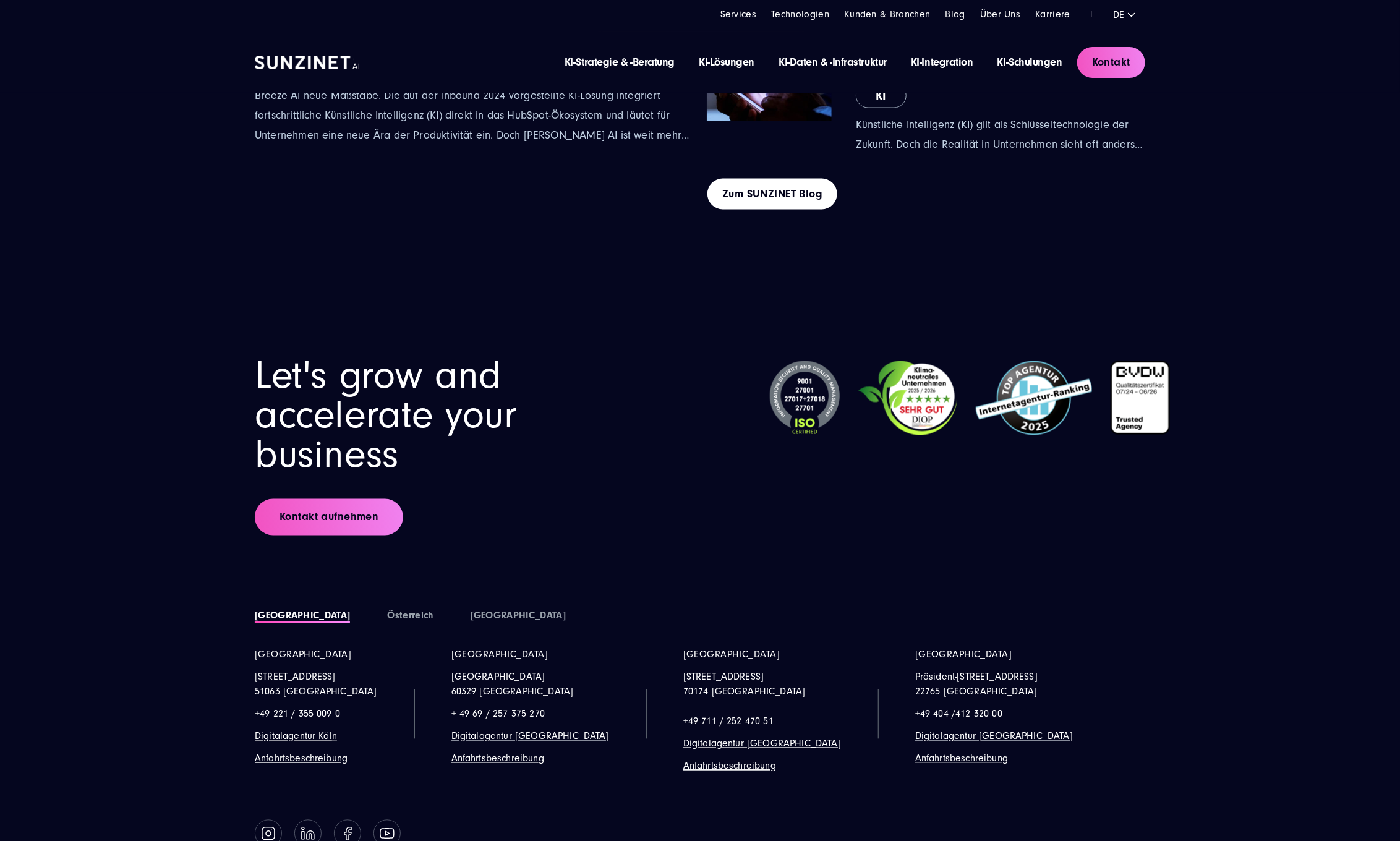
click at [814, 379] on img at bounding box center [804, 398] width 70 height 75
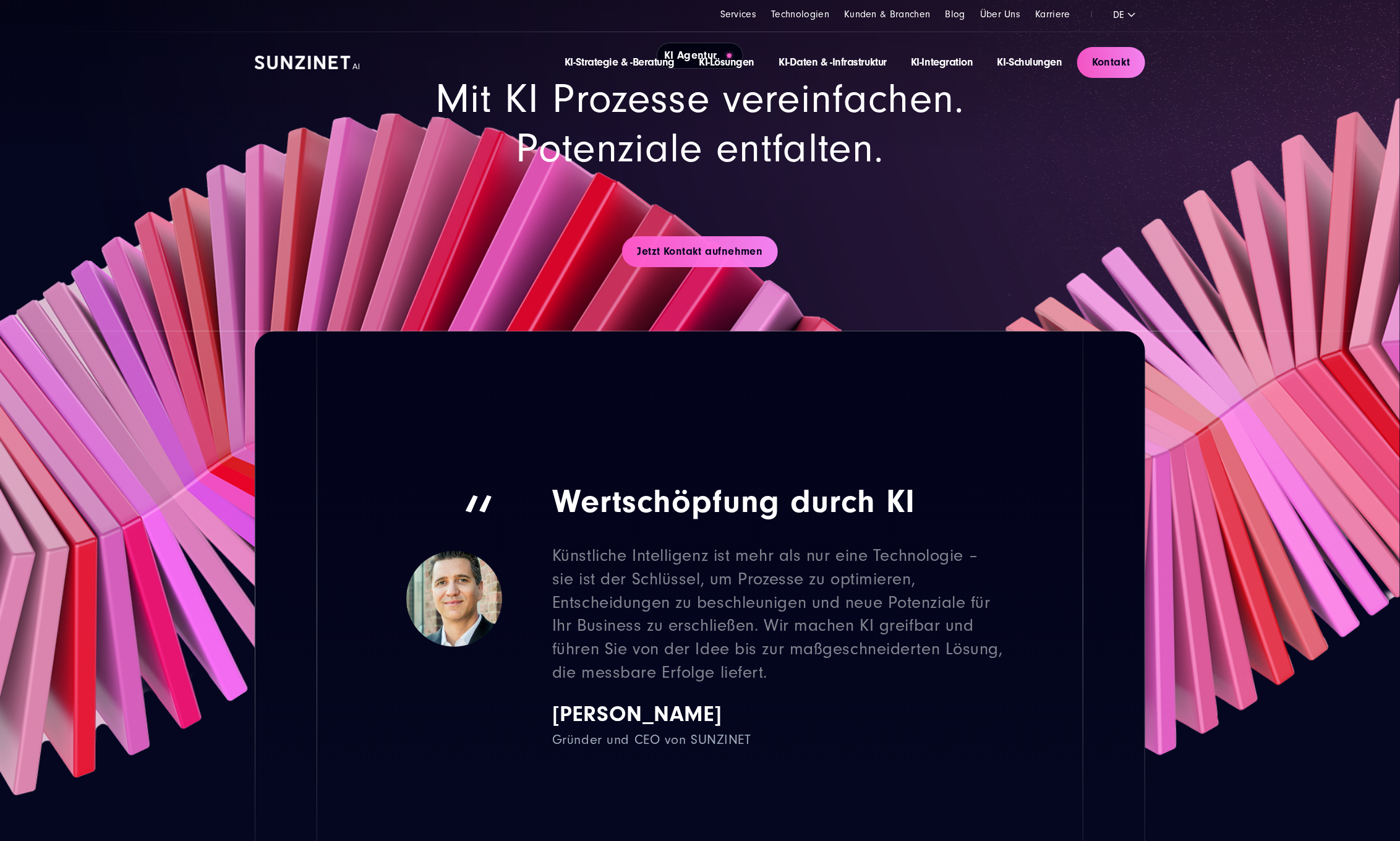
scroll to position [0, 0]
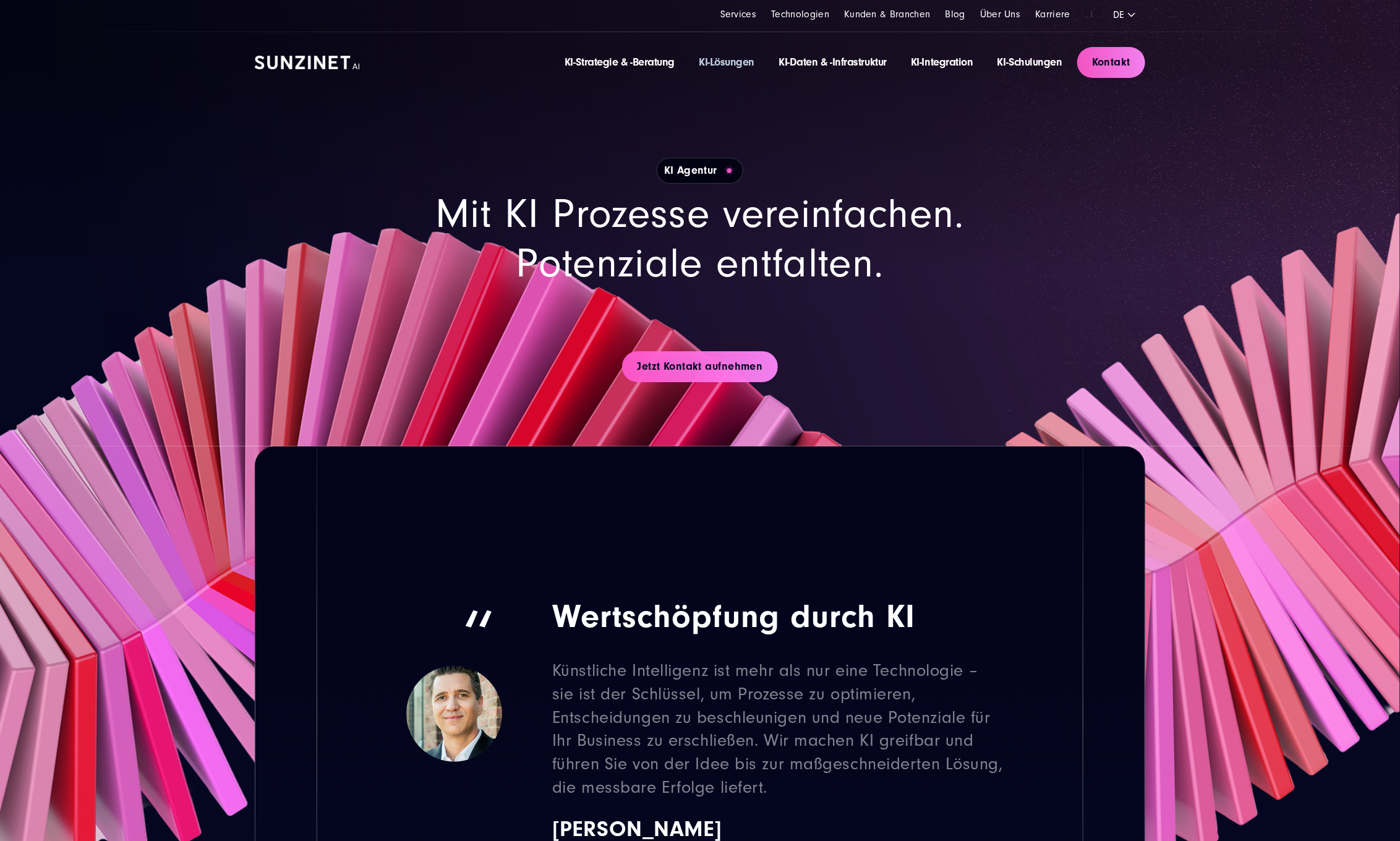
click at [714, 58] on link "KI-Lösungen" at bounding box center [726, 61] width 55 height 13
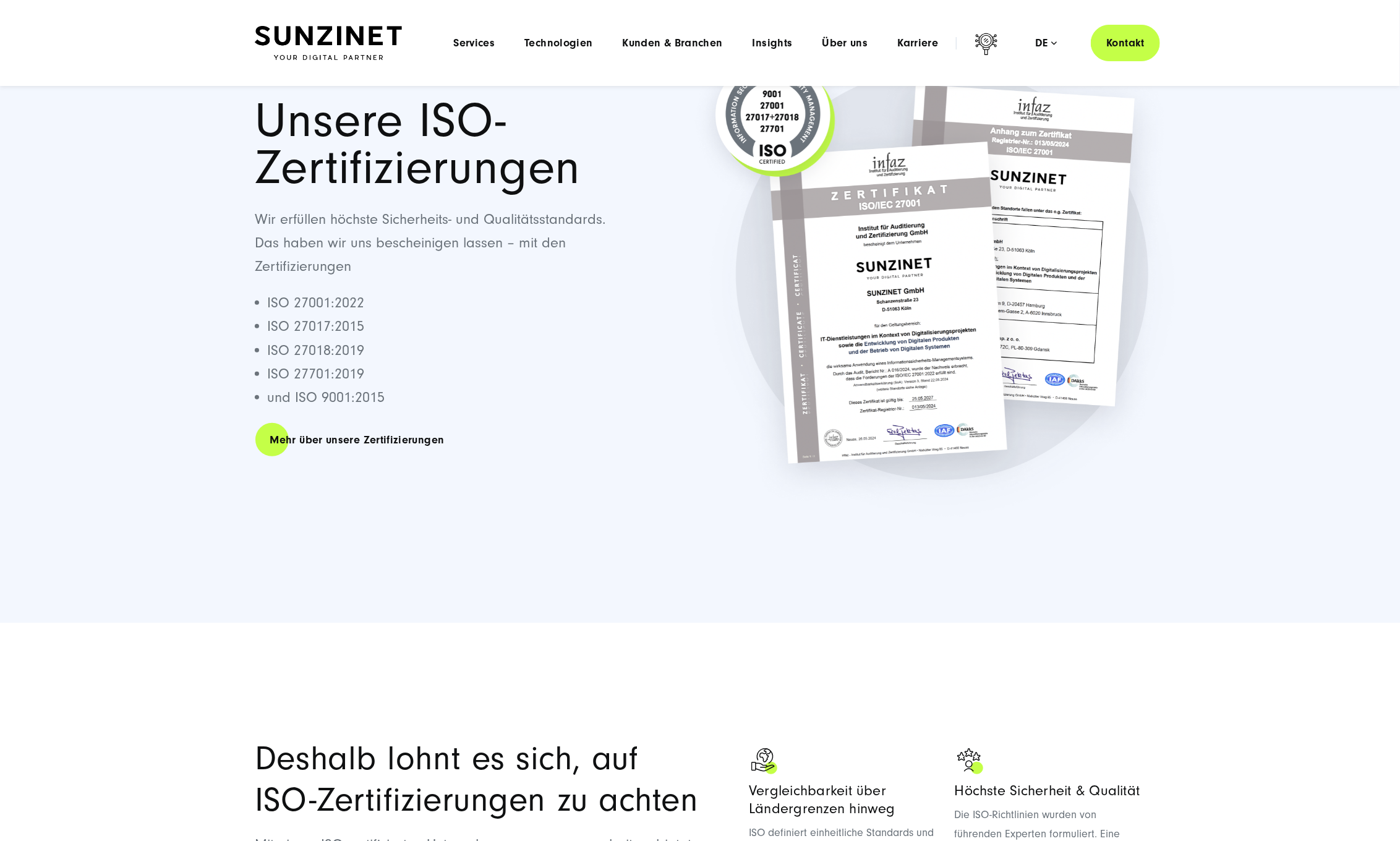
scroll to position [80, 0]
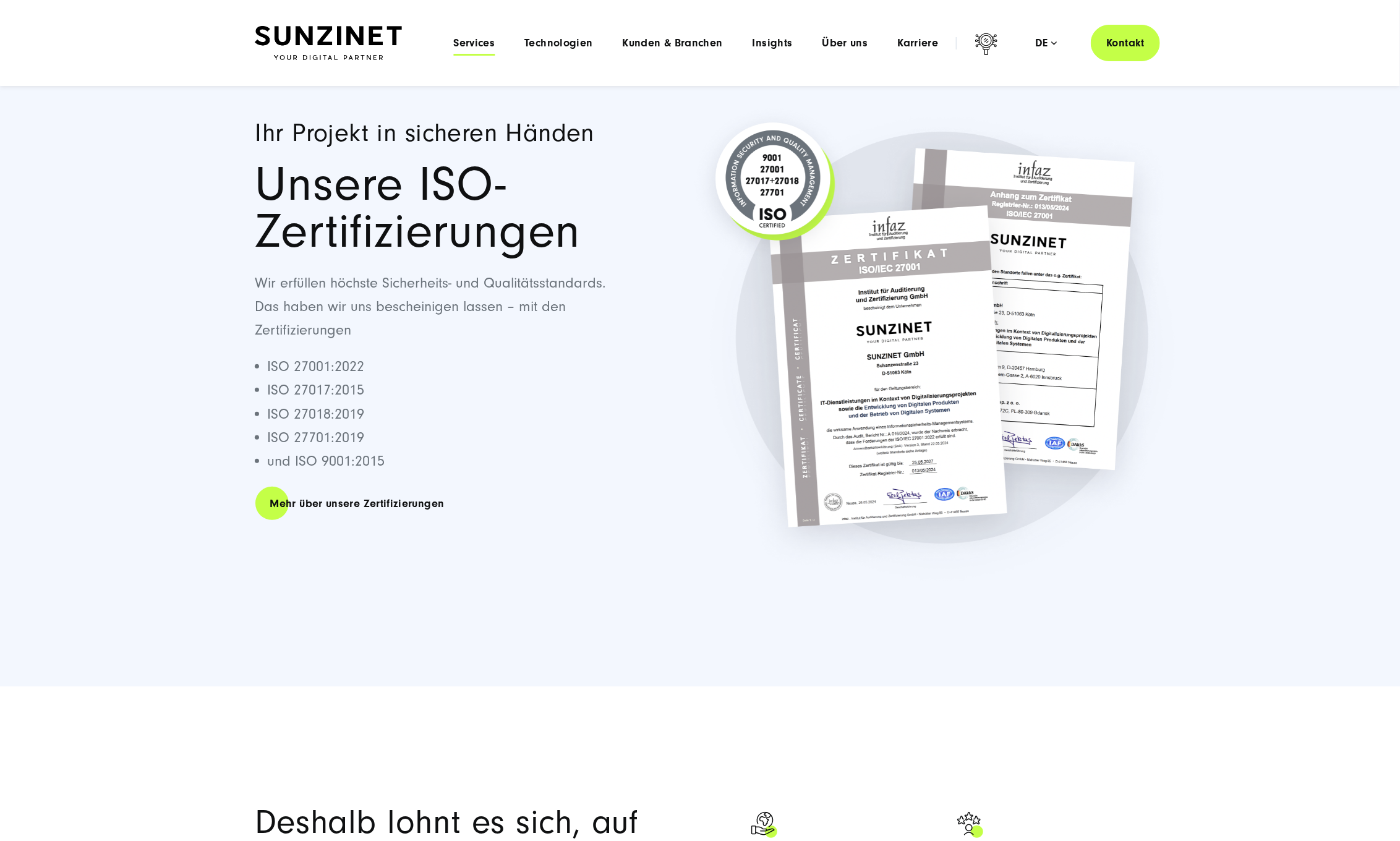
click at [486, 41] on span "Services" at bounding box center [473, 43] width 41 height 13
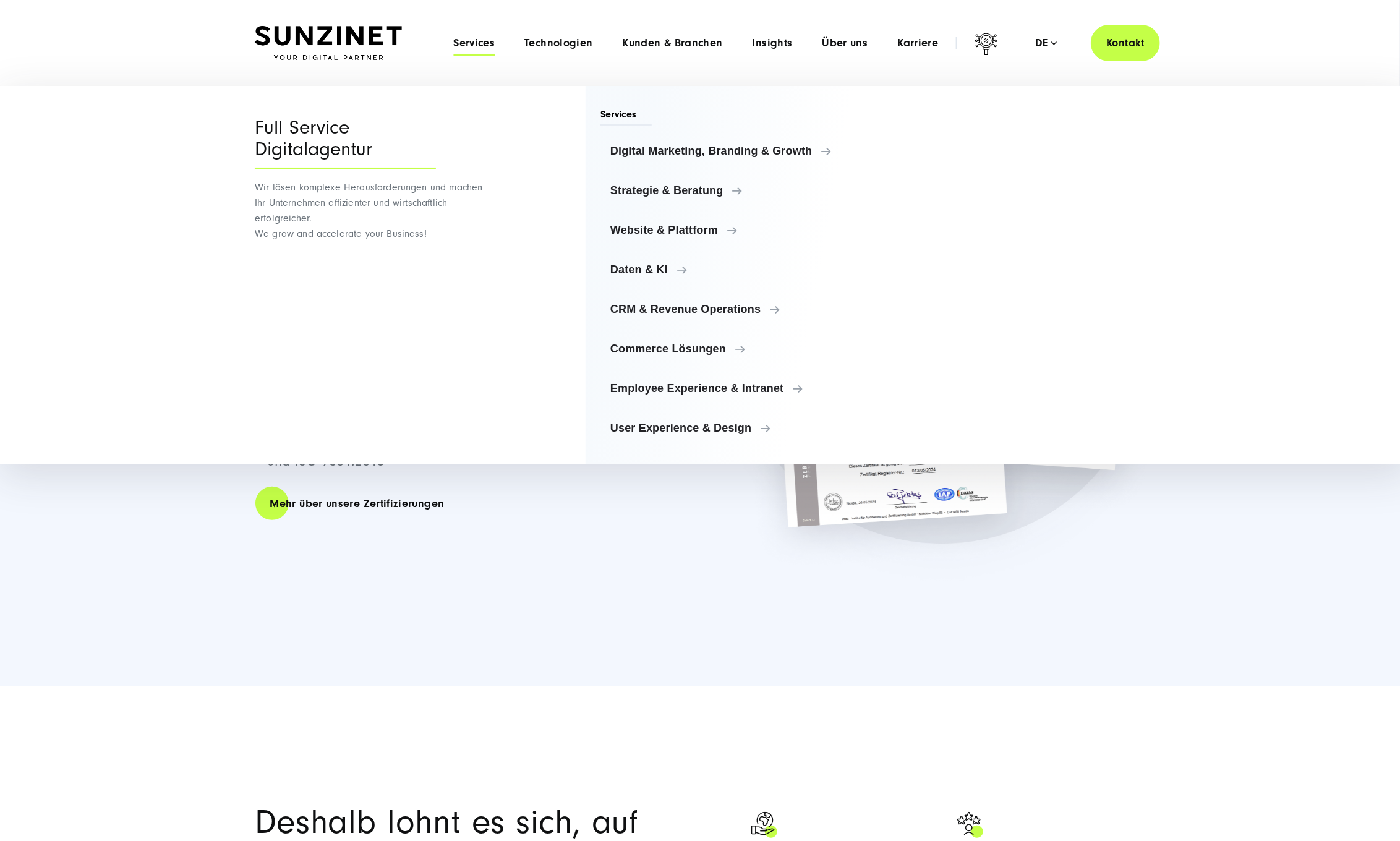
click at [211, 176] on div "Menu Full Service Digitalagentur Wir lösen komplexe Herausforderungen und mache…" at bounding box center [705, 276] width 1410 height 379
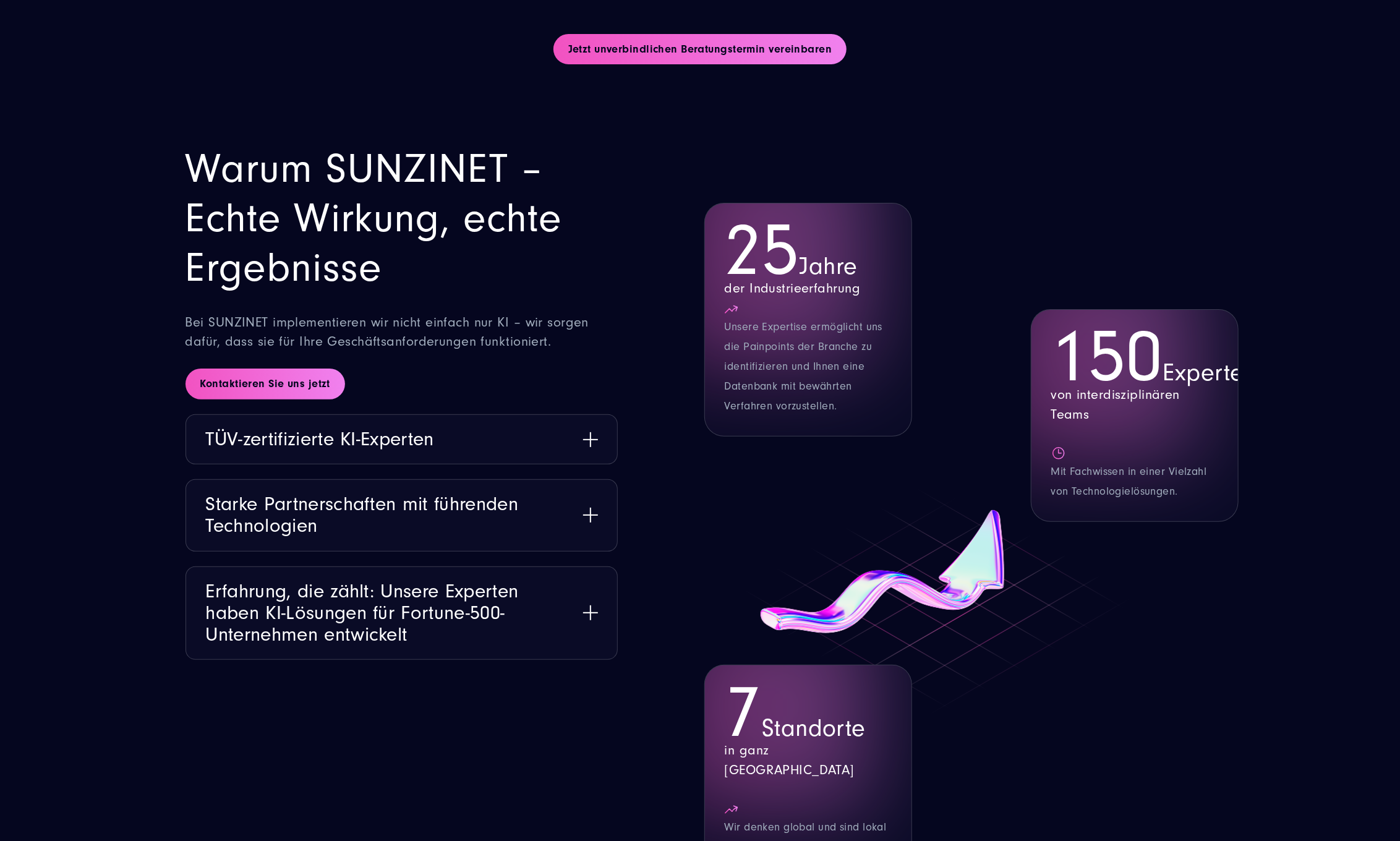
scroll to position [9472, 0]
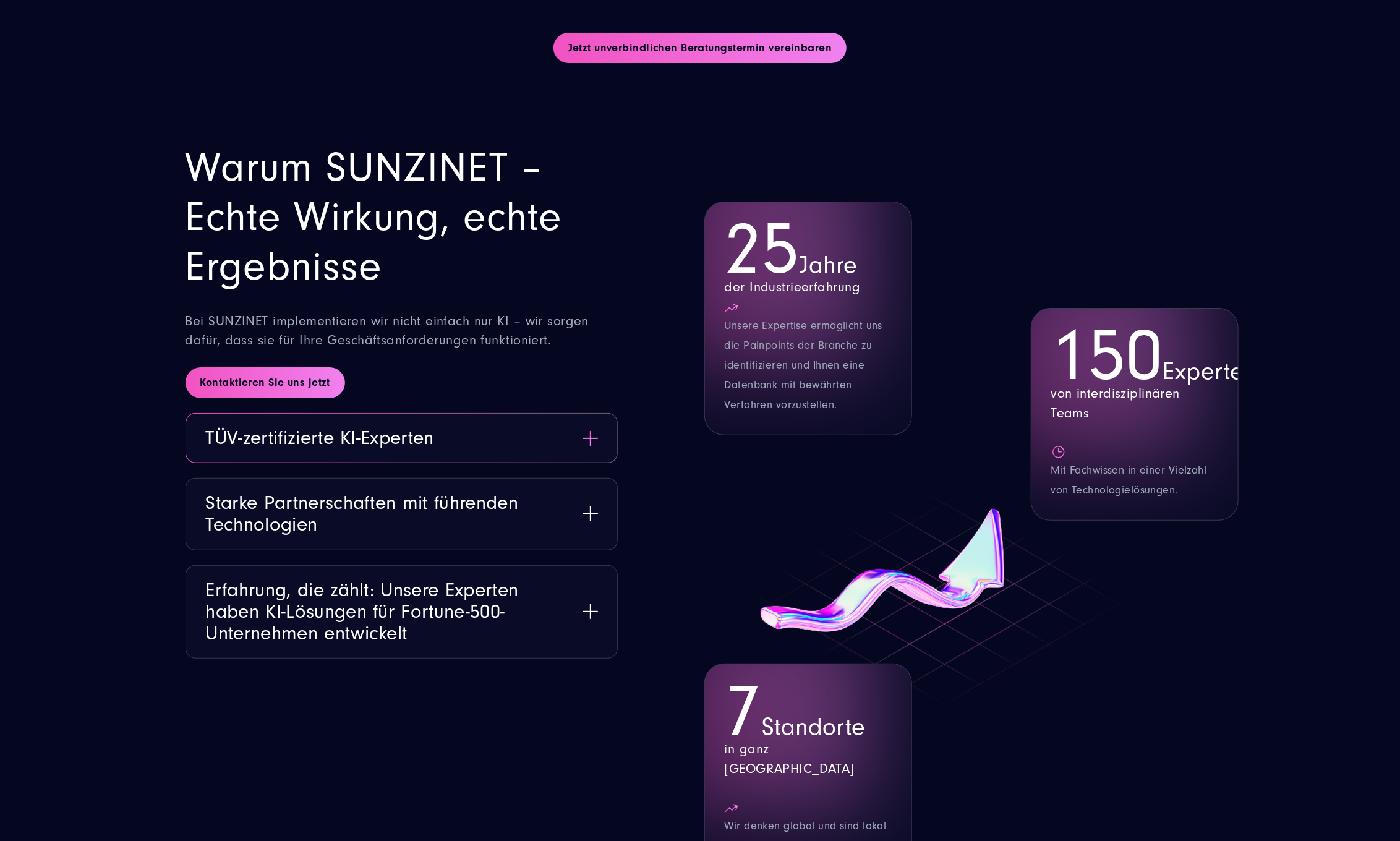
click at [419, 414] on button "TÜV-zertifizierte KI-Experten" at bounding box center [401, 438] width 431 height 49
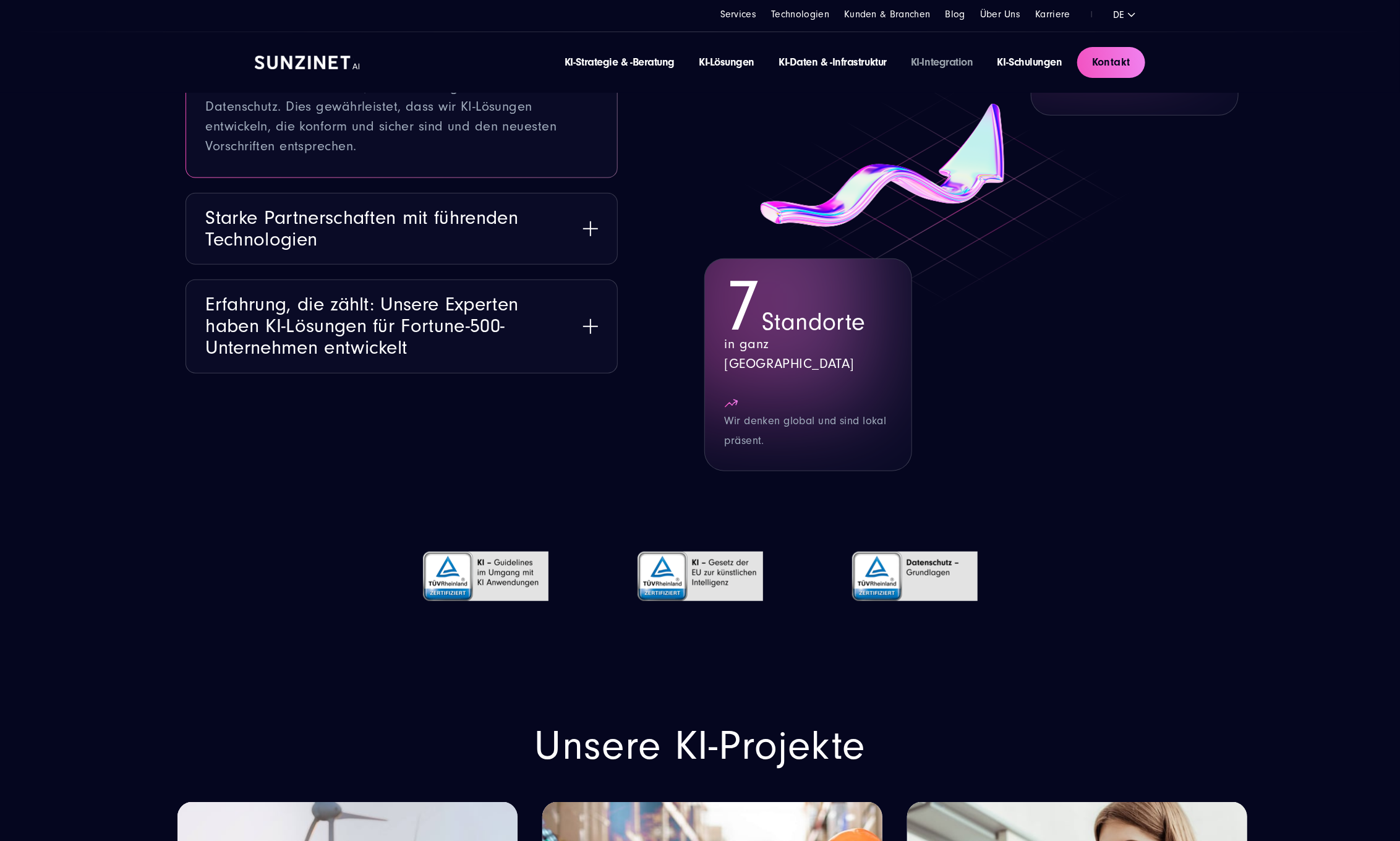
scroll to position [9874, 0]
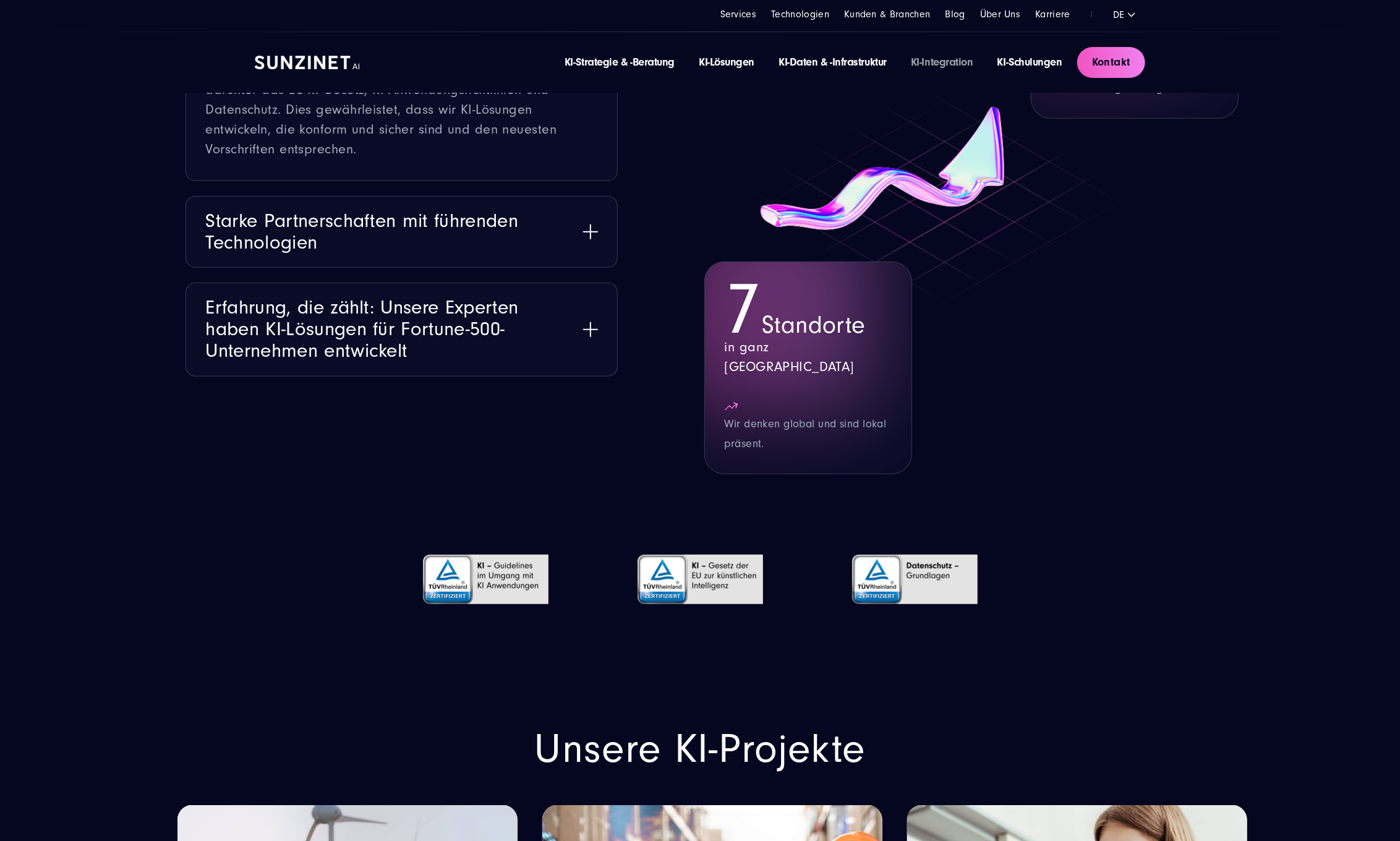
click at [695, 543] on img at bounding box center [700, 580] width 126 height 80
drag, startPoint x: 714, startPoint y: 532, endPoint x: 764, endPoint y: 513, distance: 53.5
click at [764, 514] on div at bounding box center [700, 579] width 214 height 130
drag, startPoint x: 907, startPoint y: 531, endPoint x: 962, endPoint y: 527, distance: 55.1
click at [962, 539] on img at bounding box center [915, 580] width 126 height 80
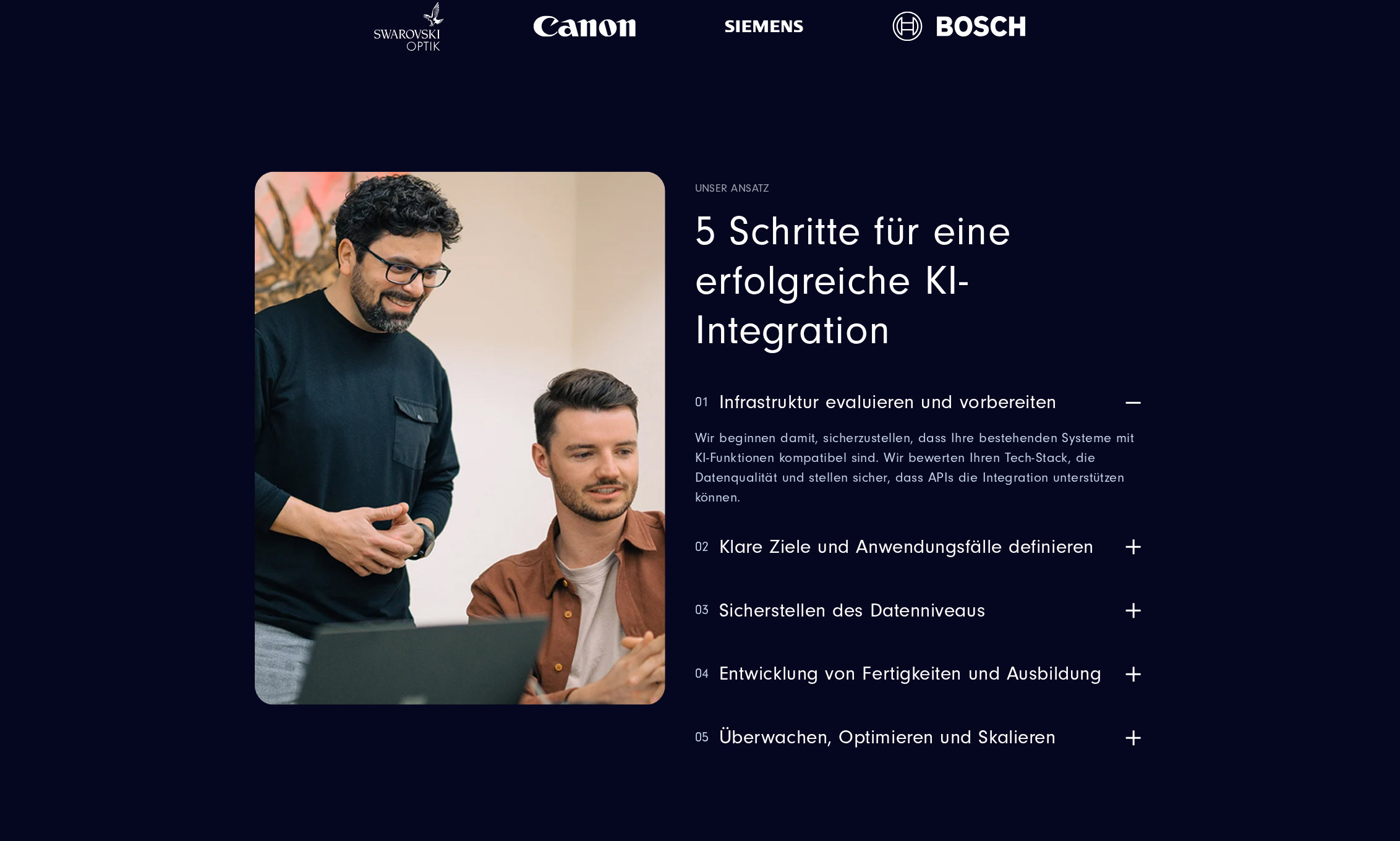
scroll to position [1658, 0]
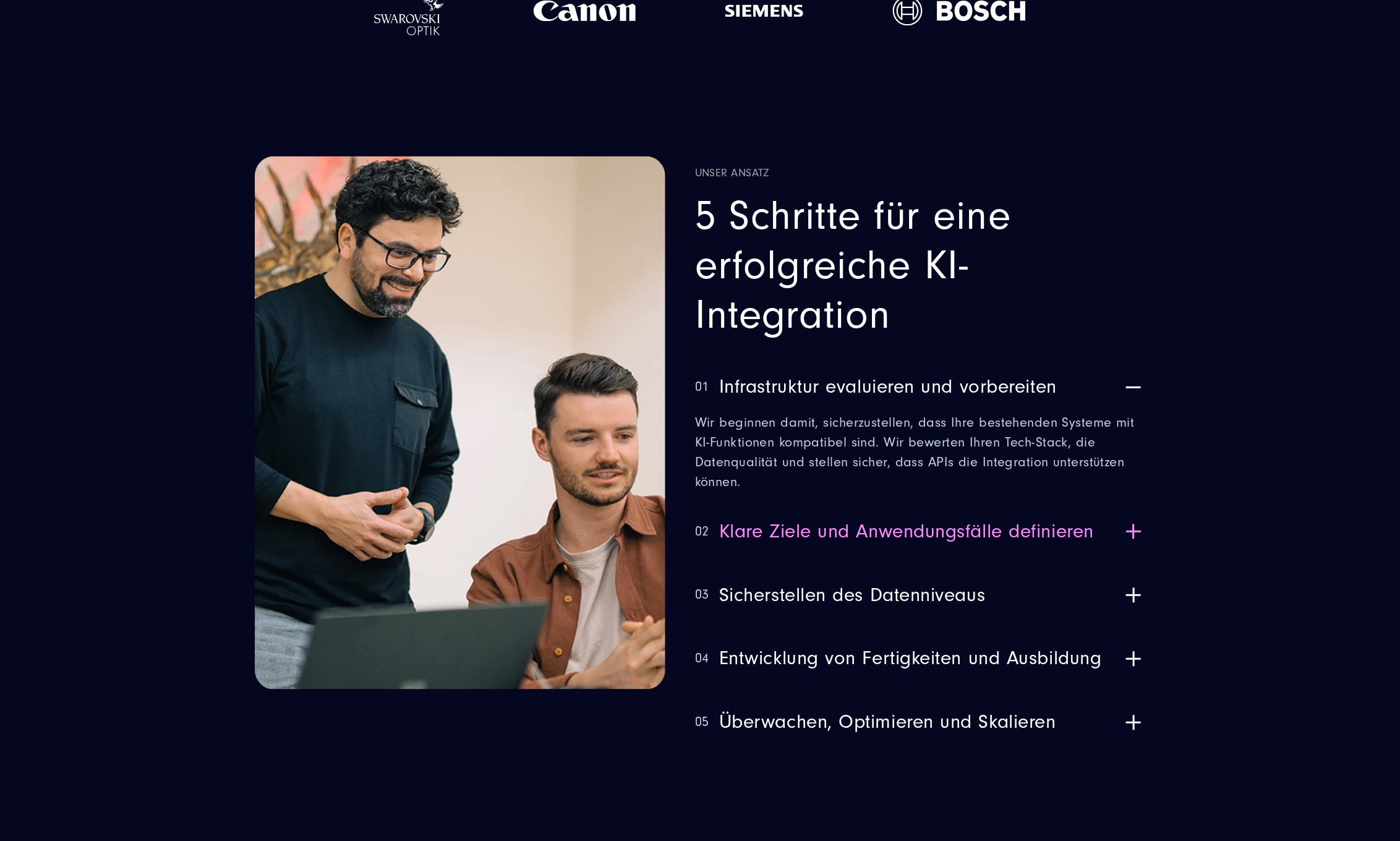
click at [757, 520] on span "Klare Ziele und Anwendungsfälle definieren" at bounding box center [906, 531] width 375 height 23
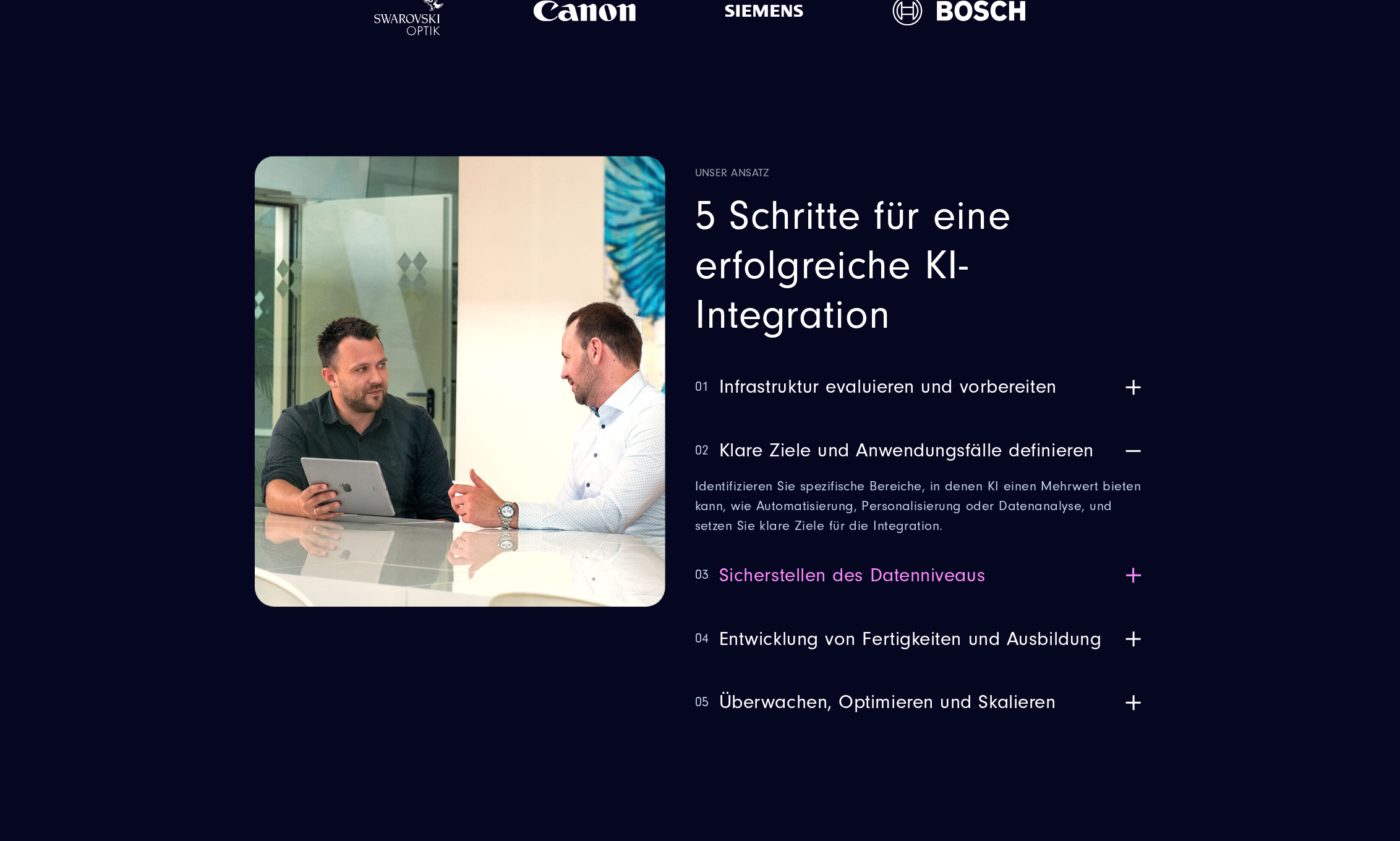
click at [744, 551] on button "03 Sicherstellen des Datenniveaus" at bounding box center [919, 575] width 450 height 49
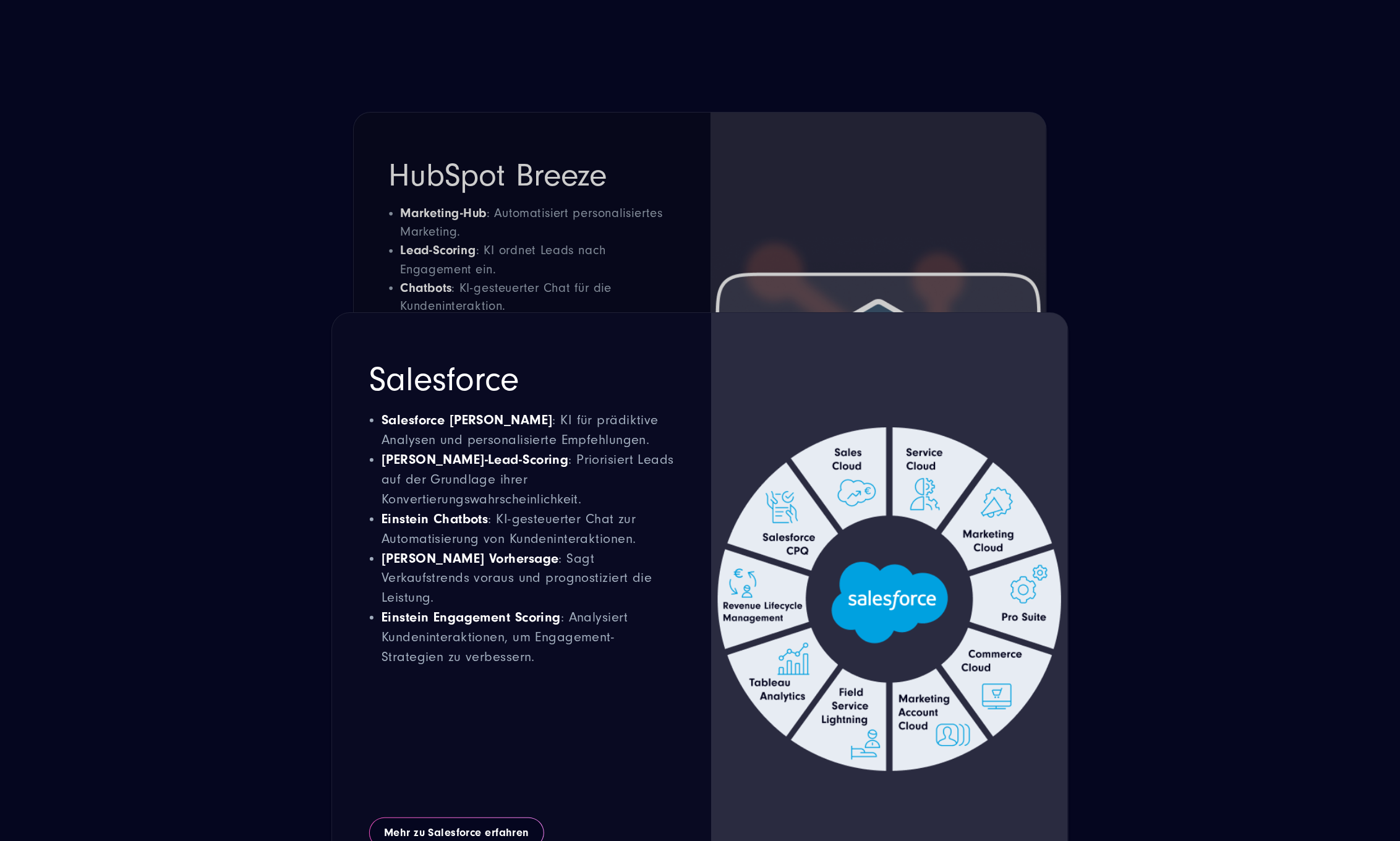
scroll to position [3191, 0]
